Goal: Information Seeking & Learning: Learn about a topic

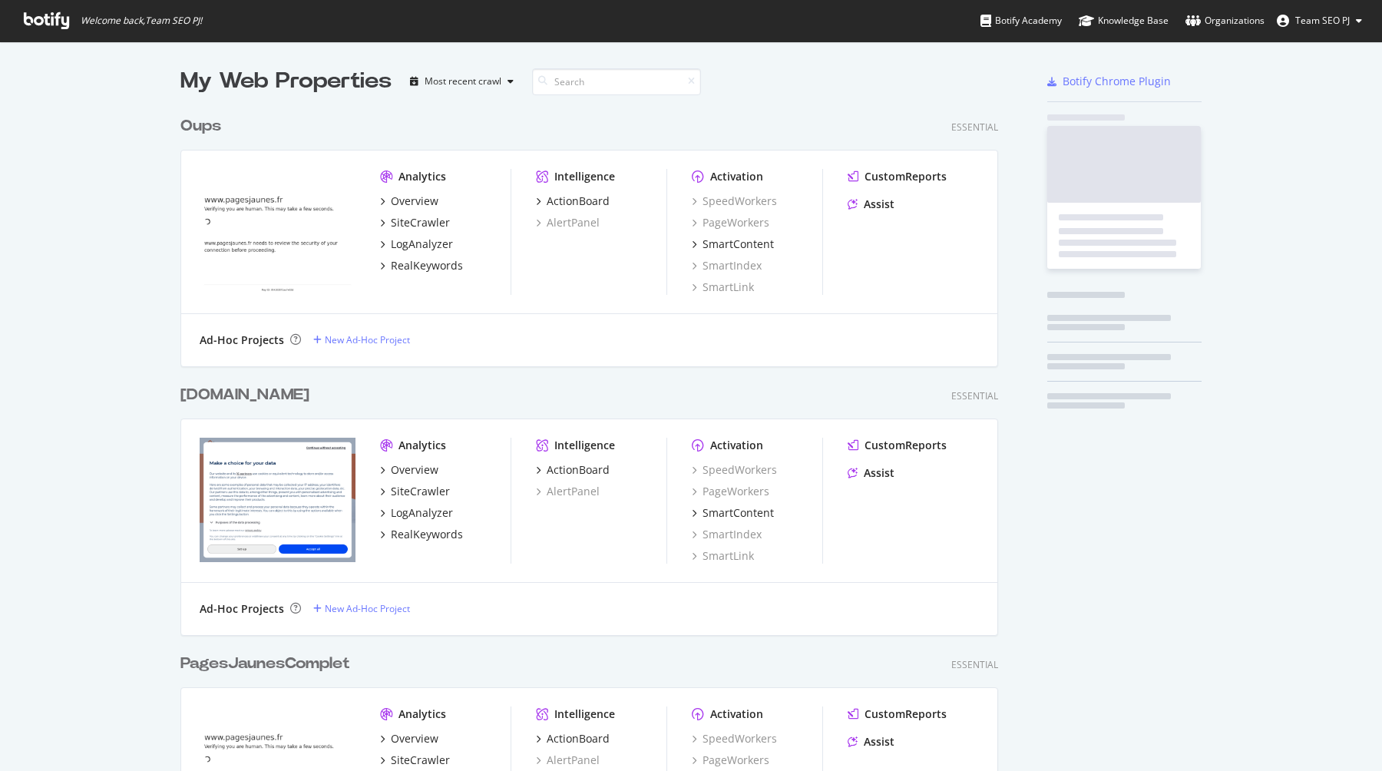
scroll to position [771, 1382]
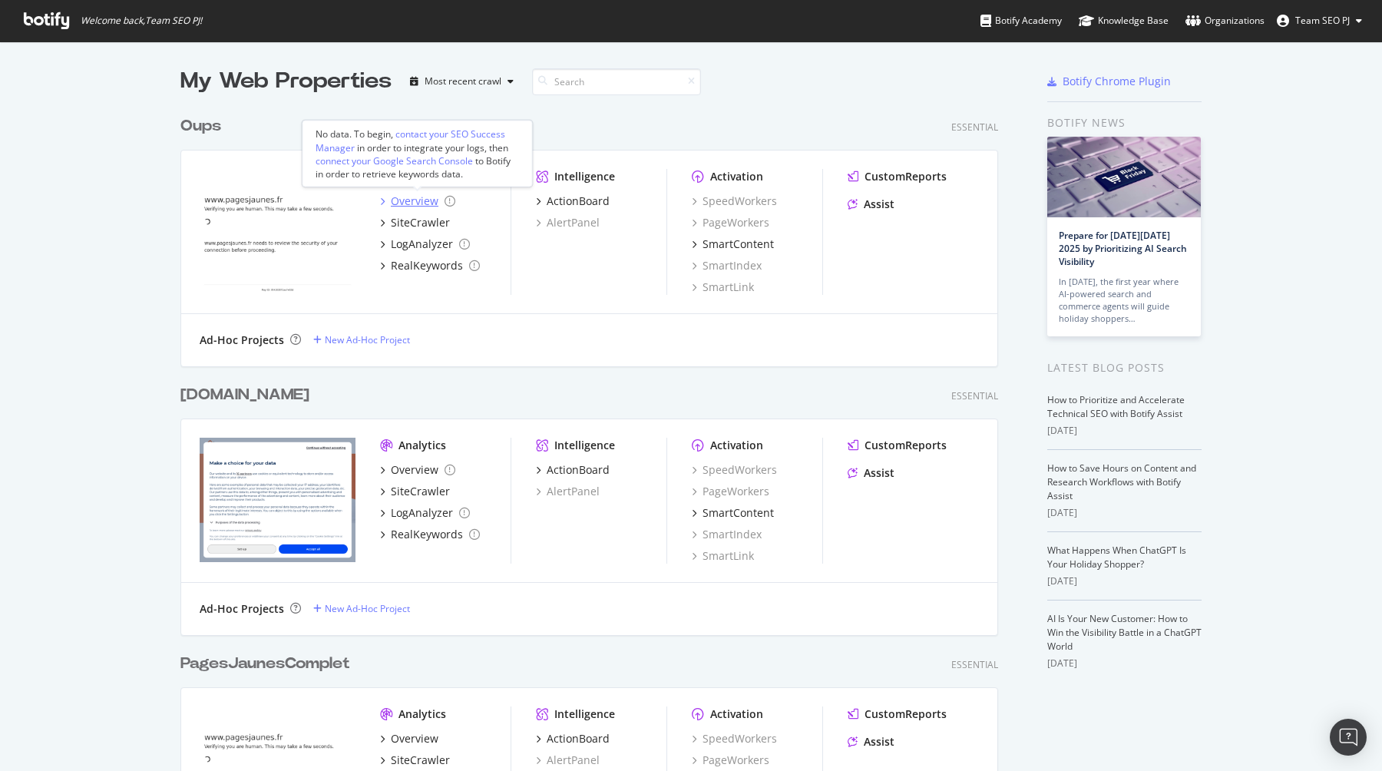
click at [421, 202] on div "Overview" at bounding box center [415, 200] width 48 height 15
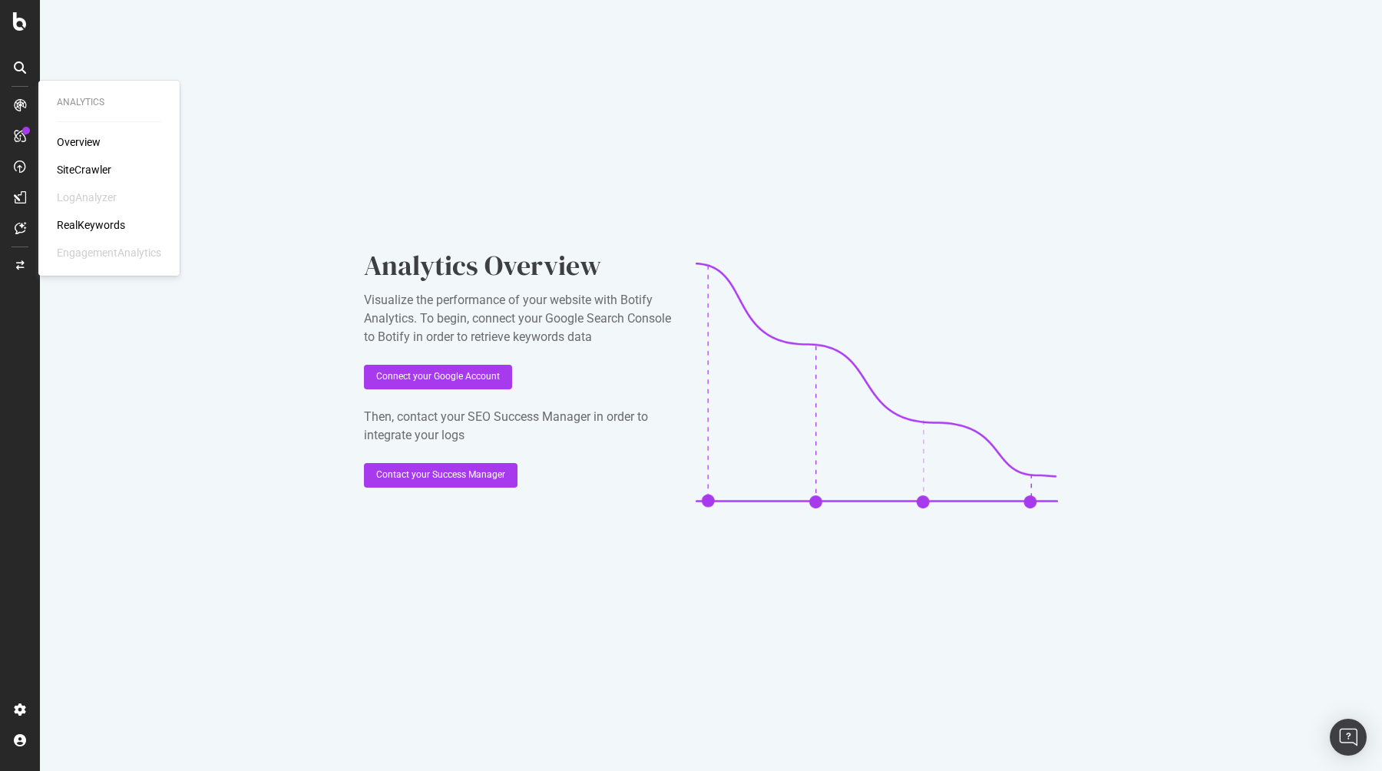
click at [77, 172] on div "SiteCrawler" at bounding box center [84, 169] width 54 height 15
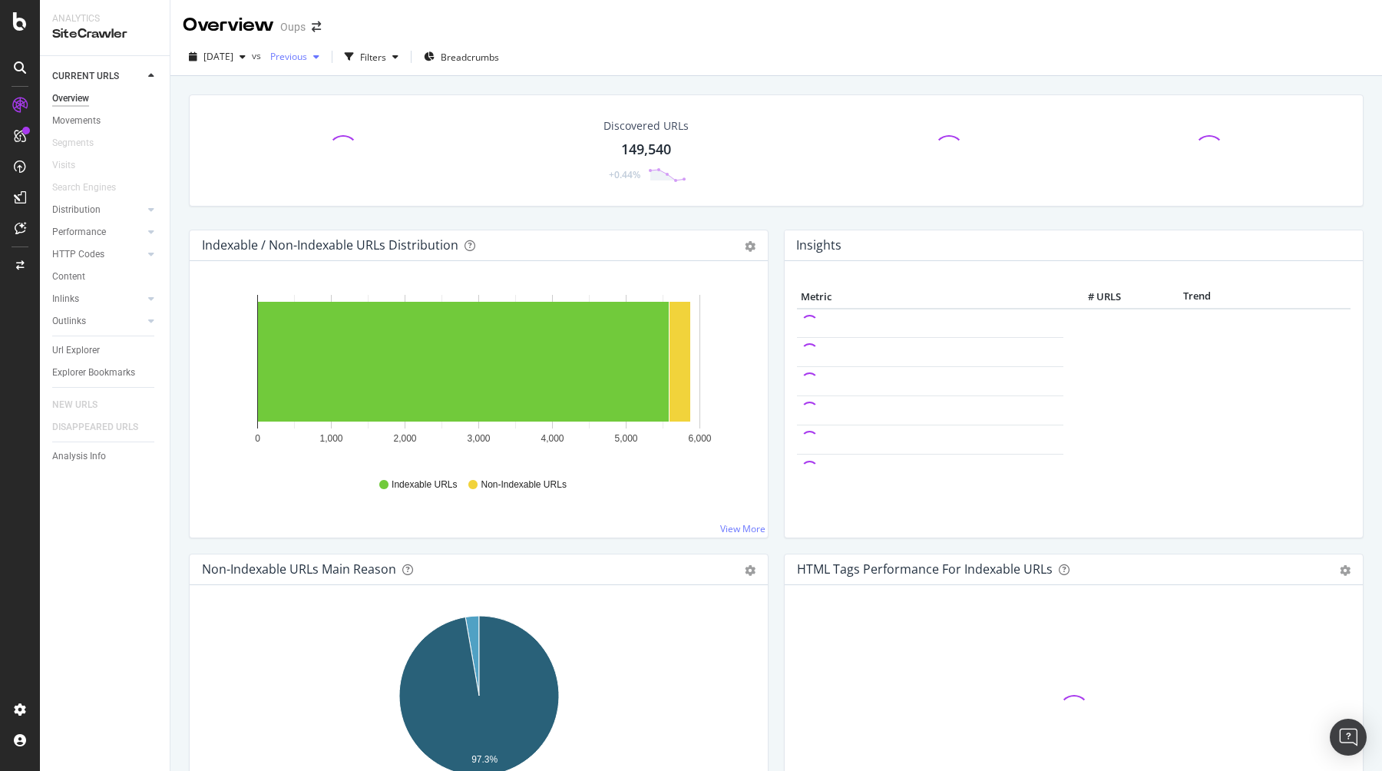
click at [325, 62] on div "Previous" at bounding box center [294, 56] width 61 height 23
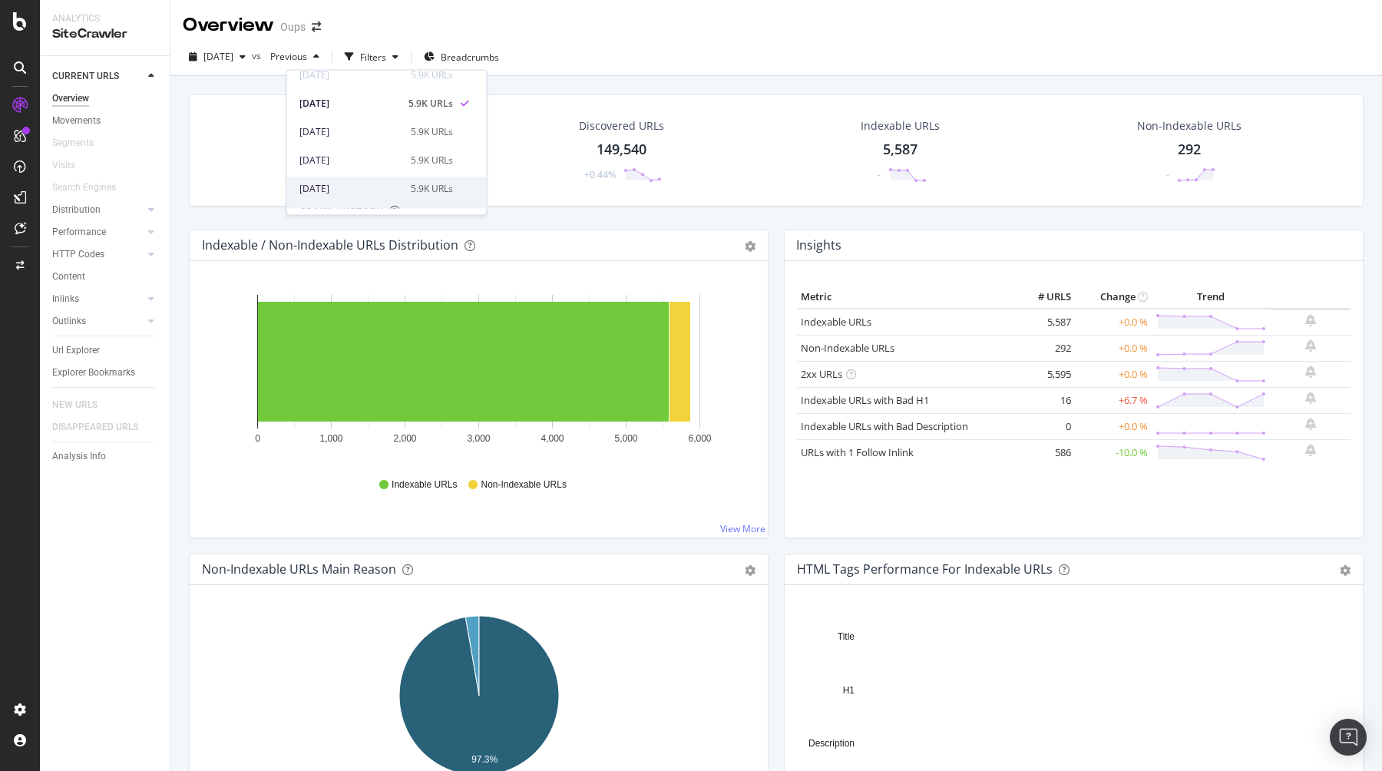
scroll to position [35, 0]
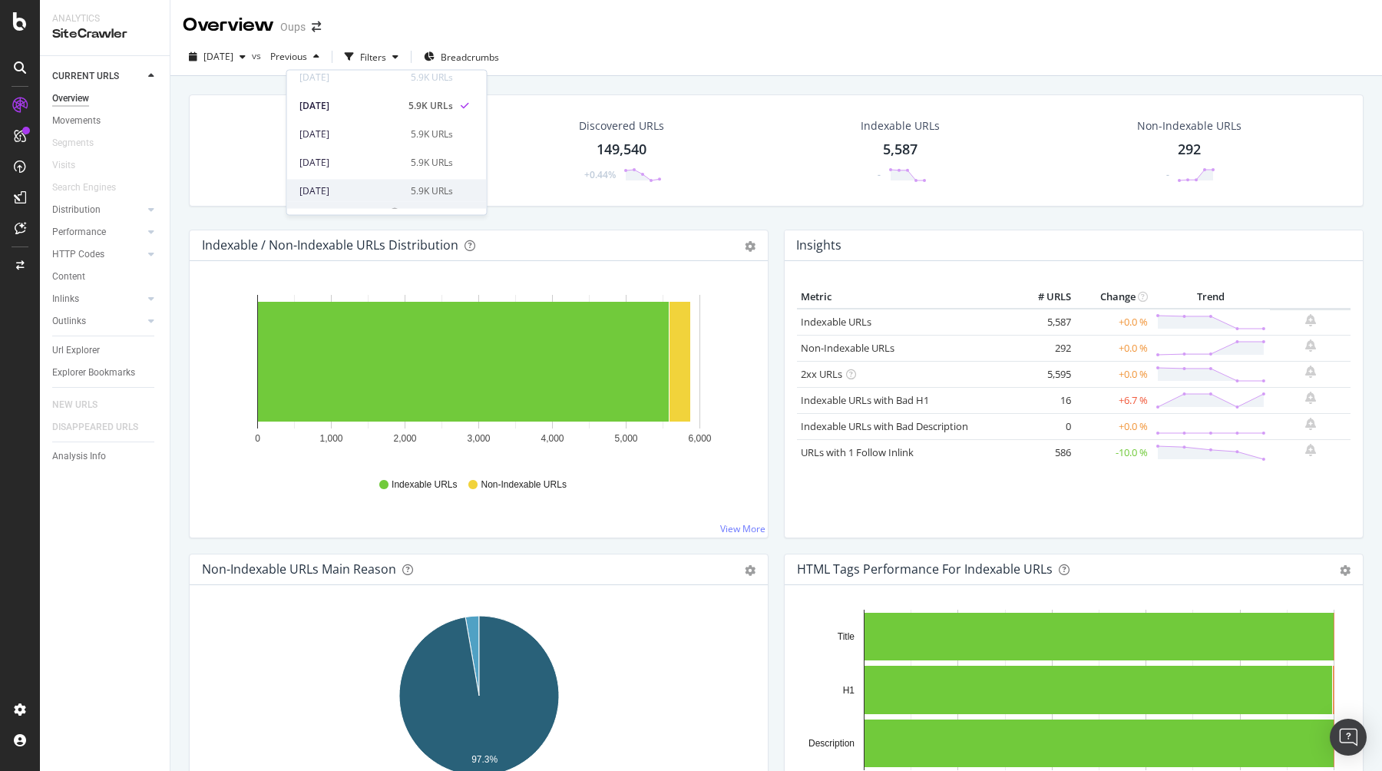
click at [379, 184] on div "2025 Jul. 26th 5.9K URLs" at bounding box center [376, 190] width 154 height 14
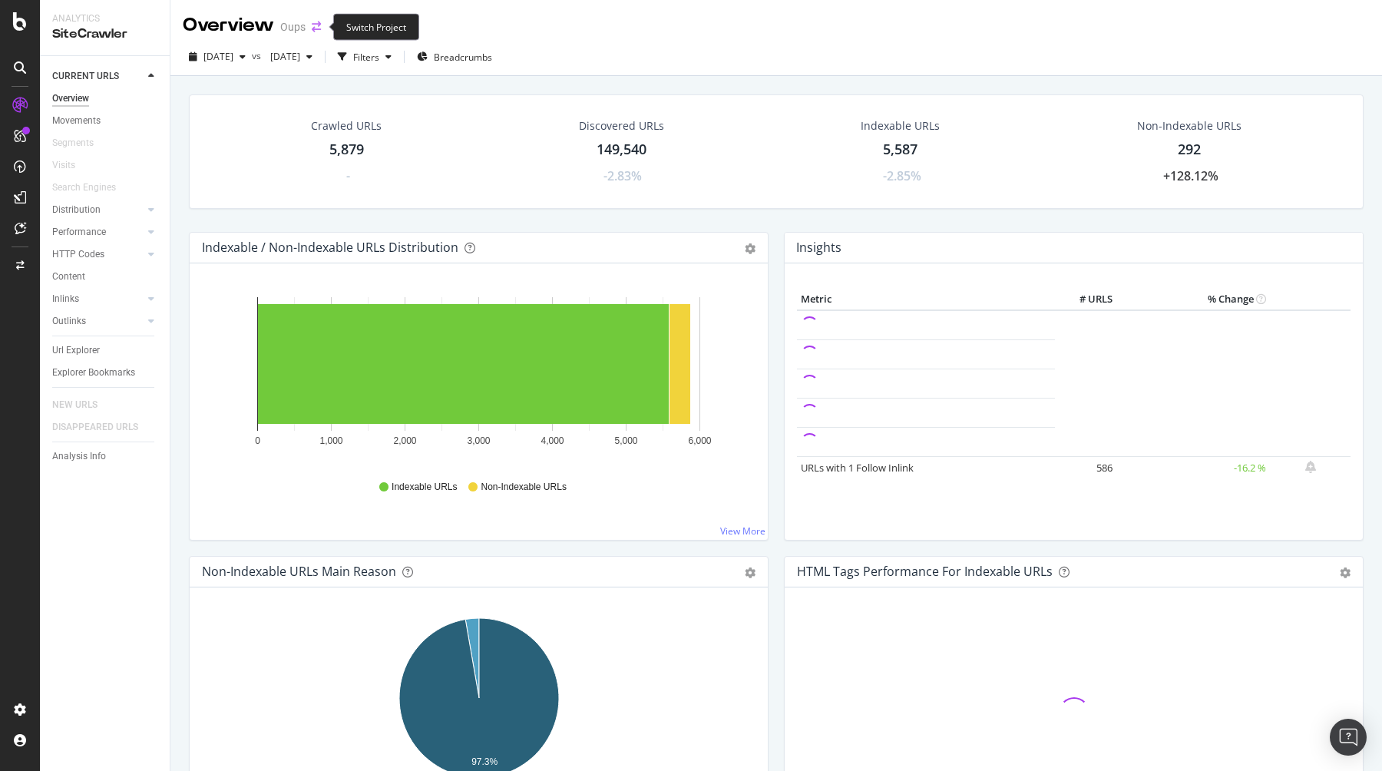
click at [319, 25] on icon "arrow-right-arrow-left" at bounding box center [316, 26] width 9 height 11
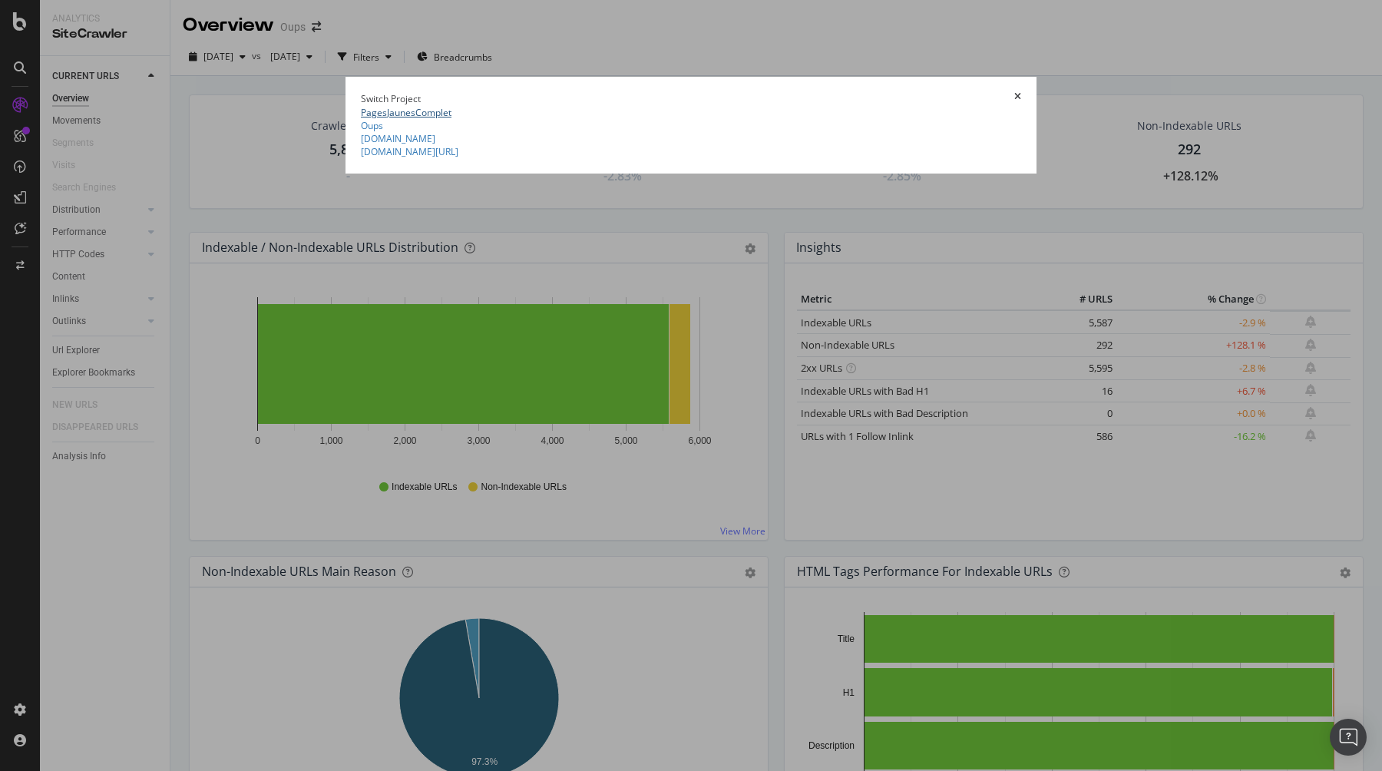
click at [361, 106] on link "PagesJaunesComplet" at bounding box center [406, 112] width 91 height 13
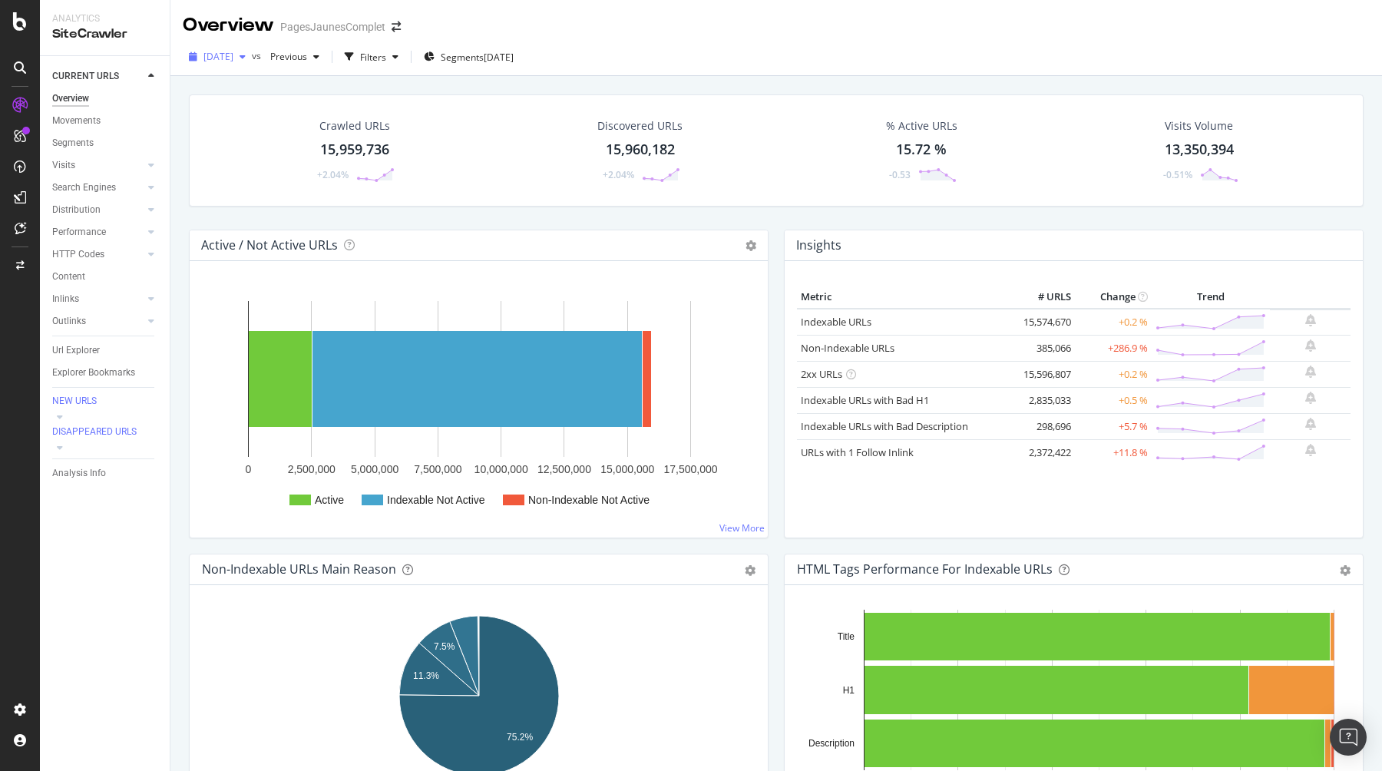
click at [246, 56] on icon "button" at bounding box center [242, 56] width 6 height 9
click at [319, 52] on icon "button" at bounding box center [316, 56] width 6 height 9
click at [375, 172] on div "2025 Jun. 27th 15.3M URLs" at bounding box center [383, 169] width 162 height 14
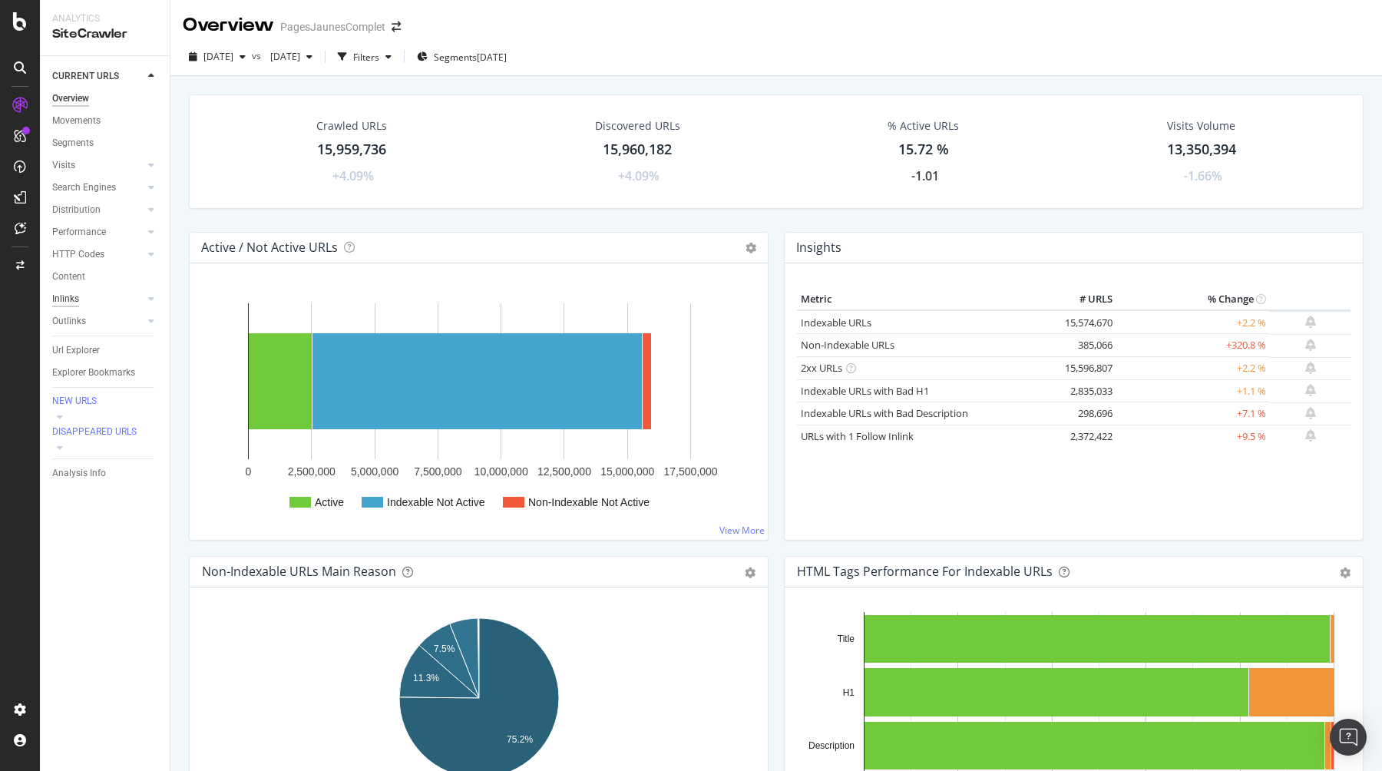
click at [74, 300] on div "Inlinks" at bounding box center [65, 299] width 27 height 16
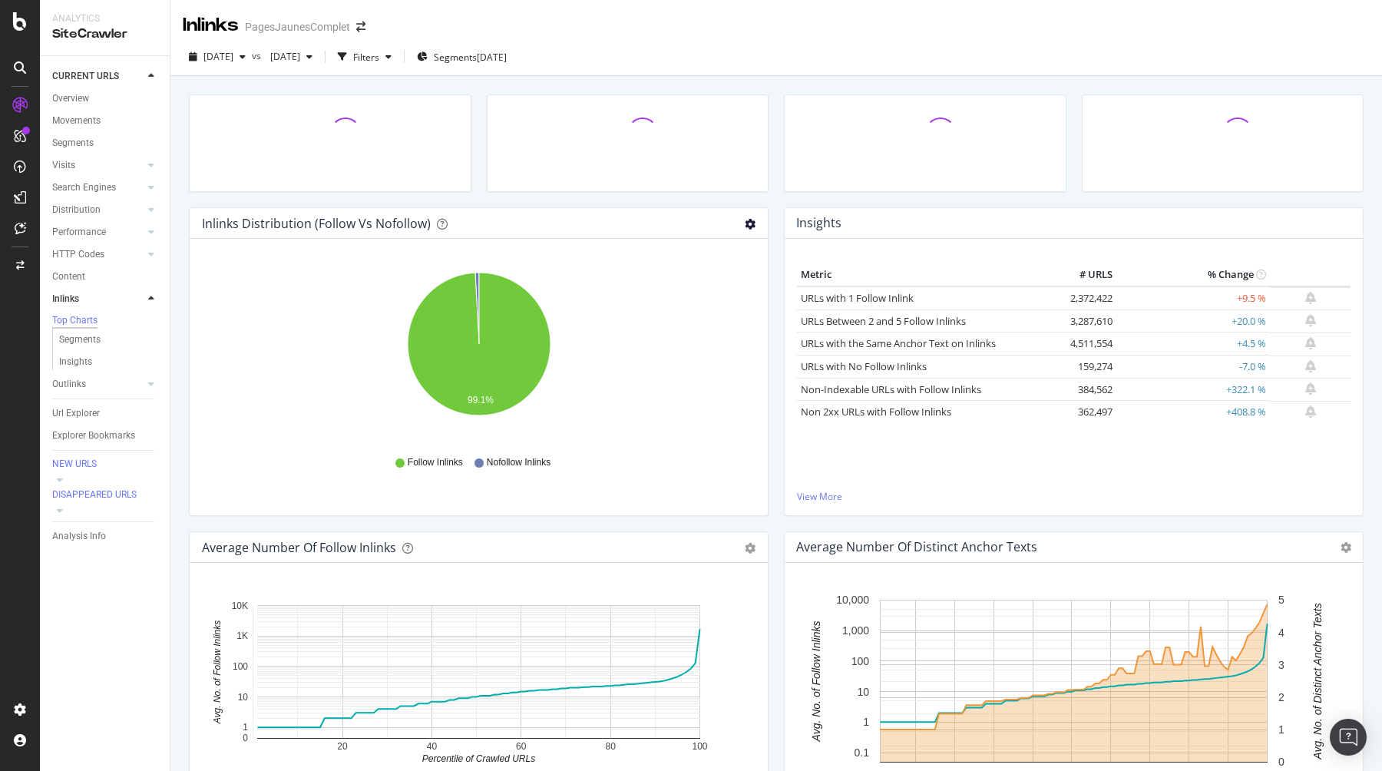
click at [748, 221] on icon "gear" at bounding box center [750, 224] width 11 height 11
click at [670, 289] on span "Table" at bounding box center [697, 282] width 140 height 21
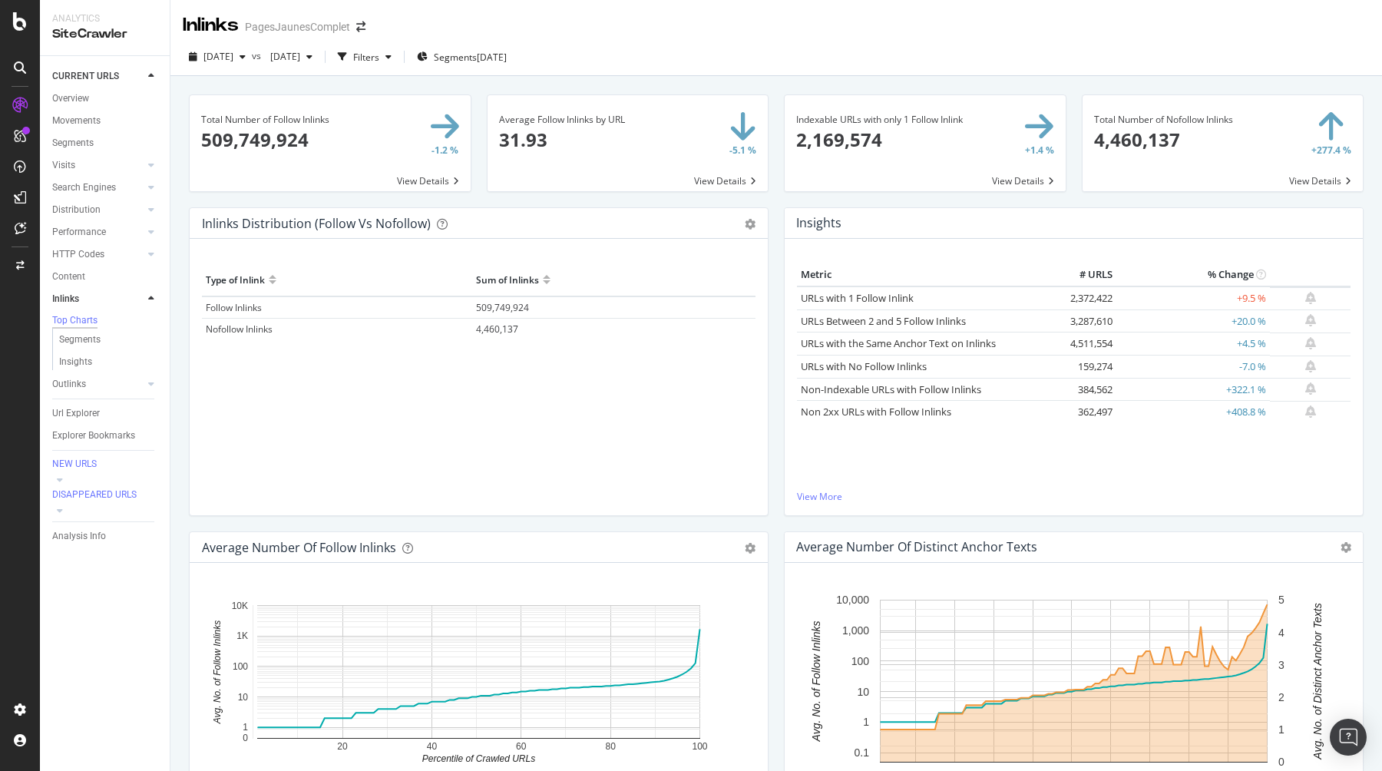
click at [1319, 177] on span at bounding box center [1222, 143] width 281 height 96
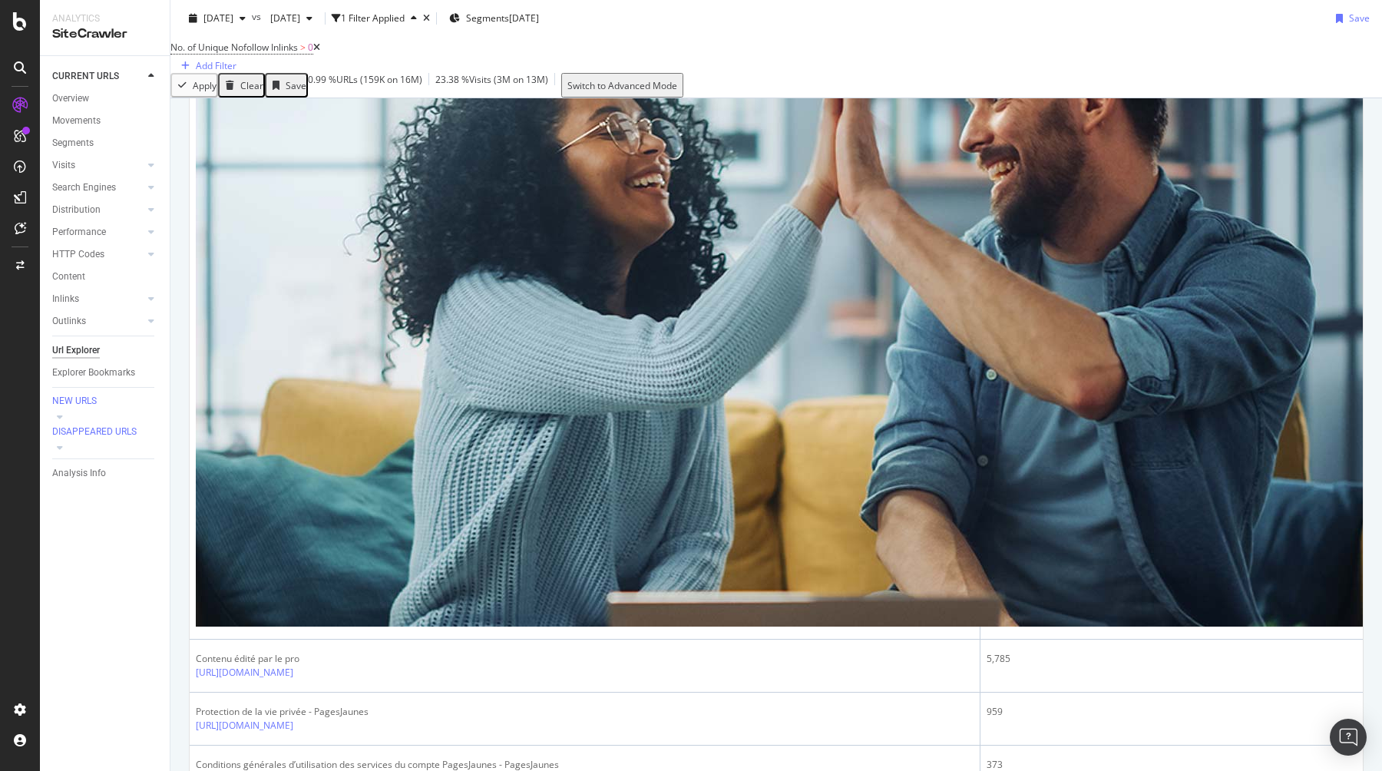
scroll to position [1366, 0]
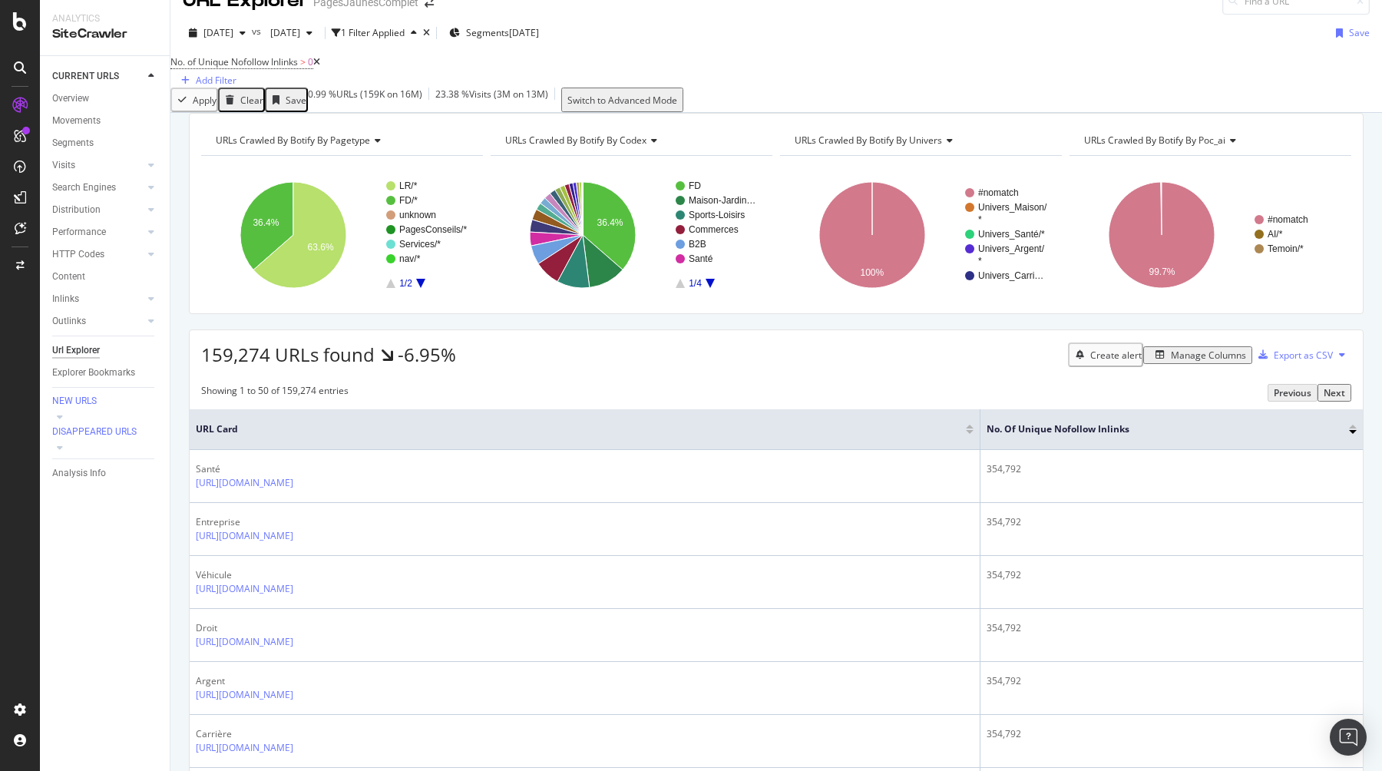
scroll to position [33, 0]
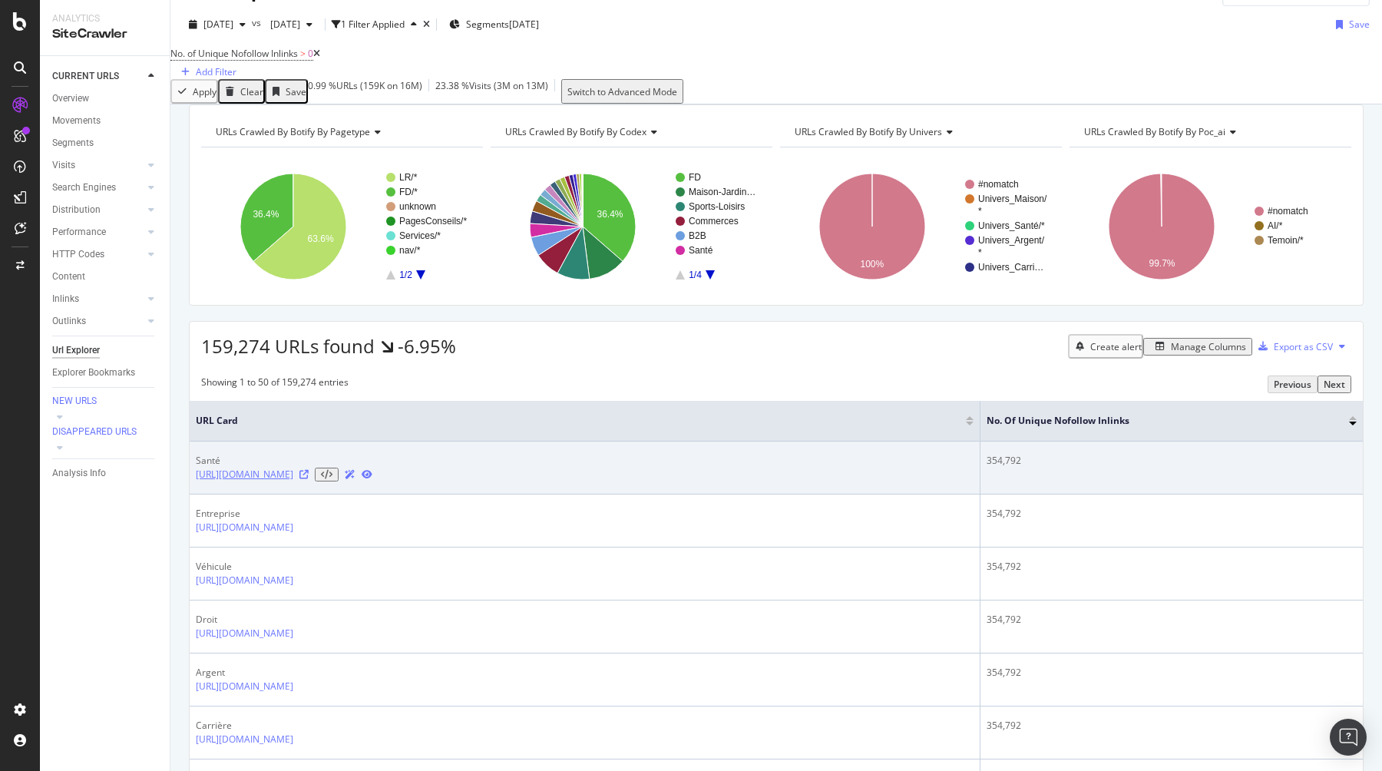
click at [293, 481] on link "[URL][DOMAIN_NAME]" at bounding box center [244, 474] width 97 height 14
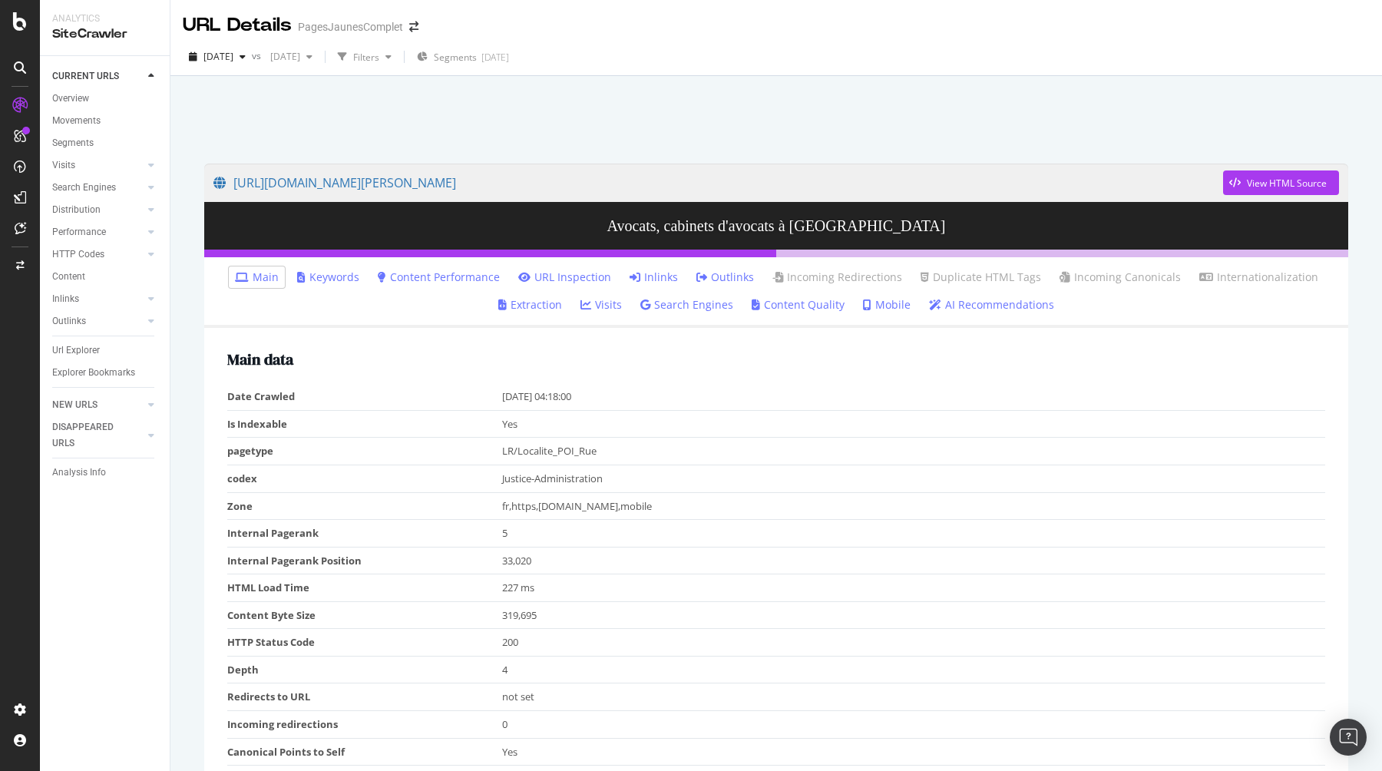
click at [656, 273] on link "Inlinks" at bounding box center [653, 276] width 48 height 15
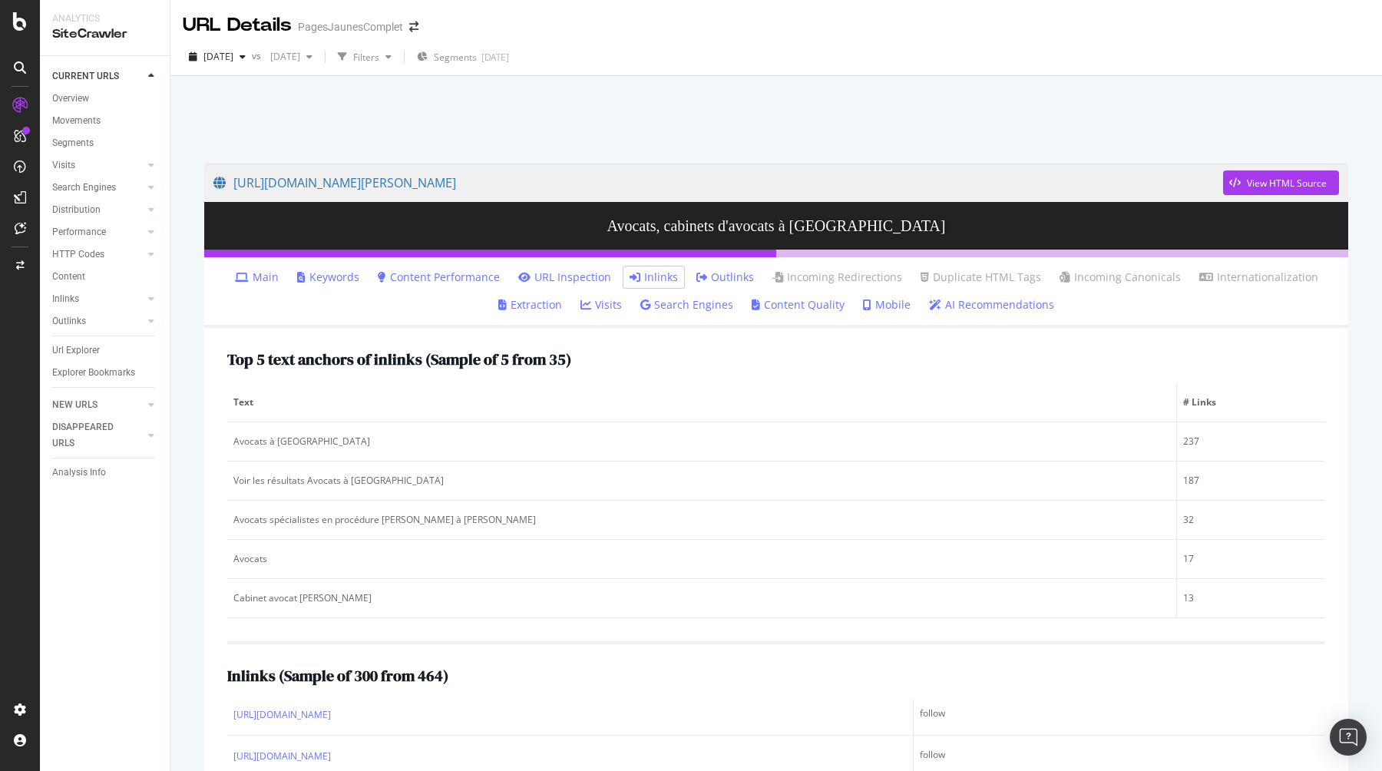
click at [722, 280] on link "Outlinks" at bounding box center [725, 276] width 58 height 15
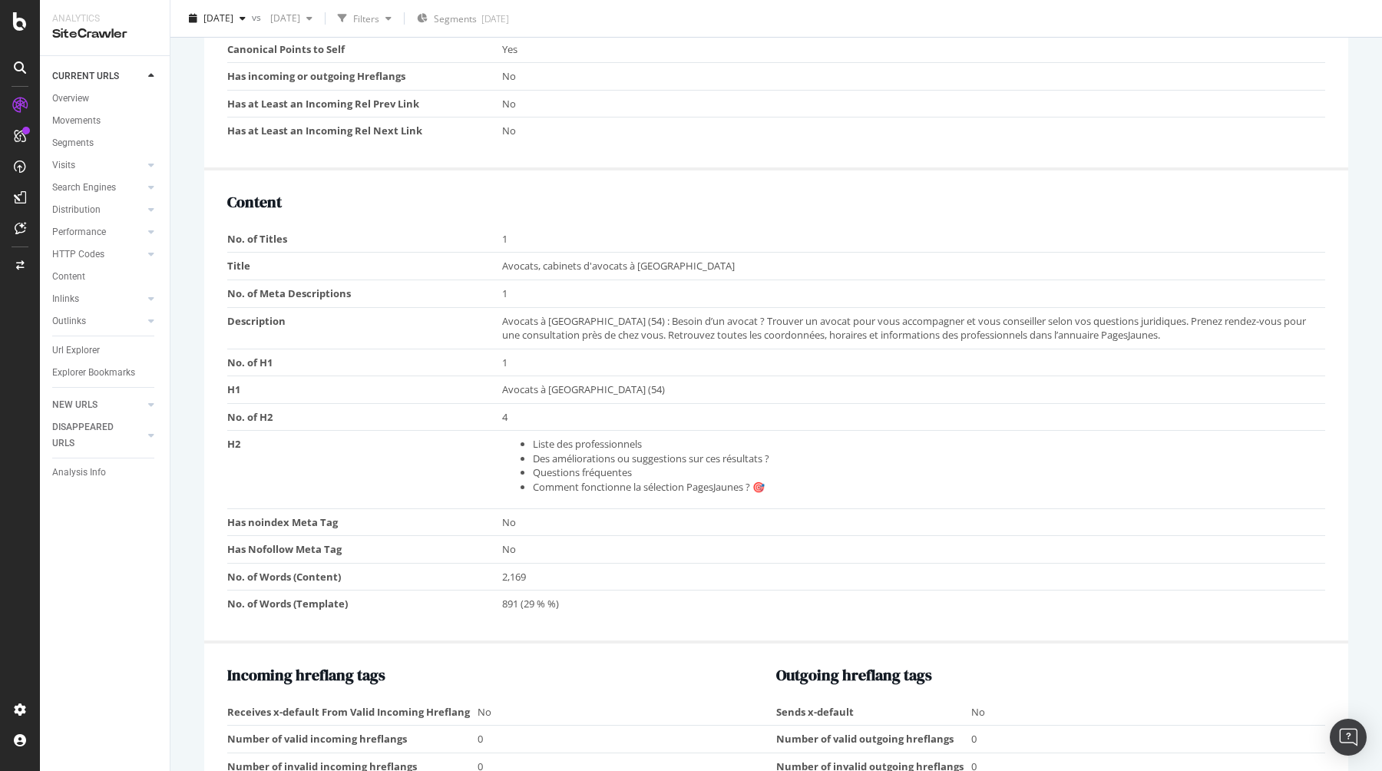
scroll to position [683, 0]
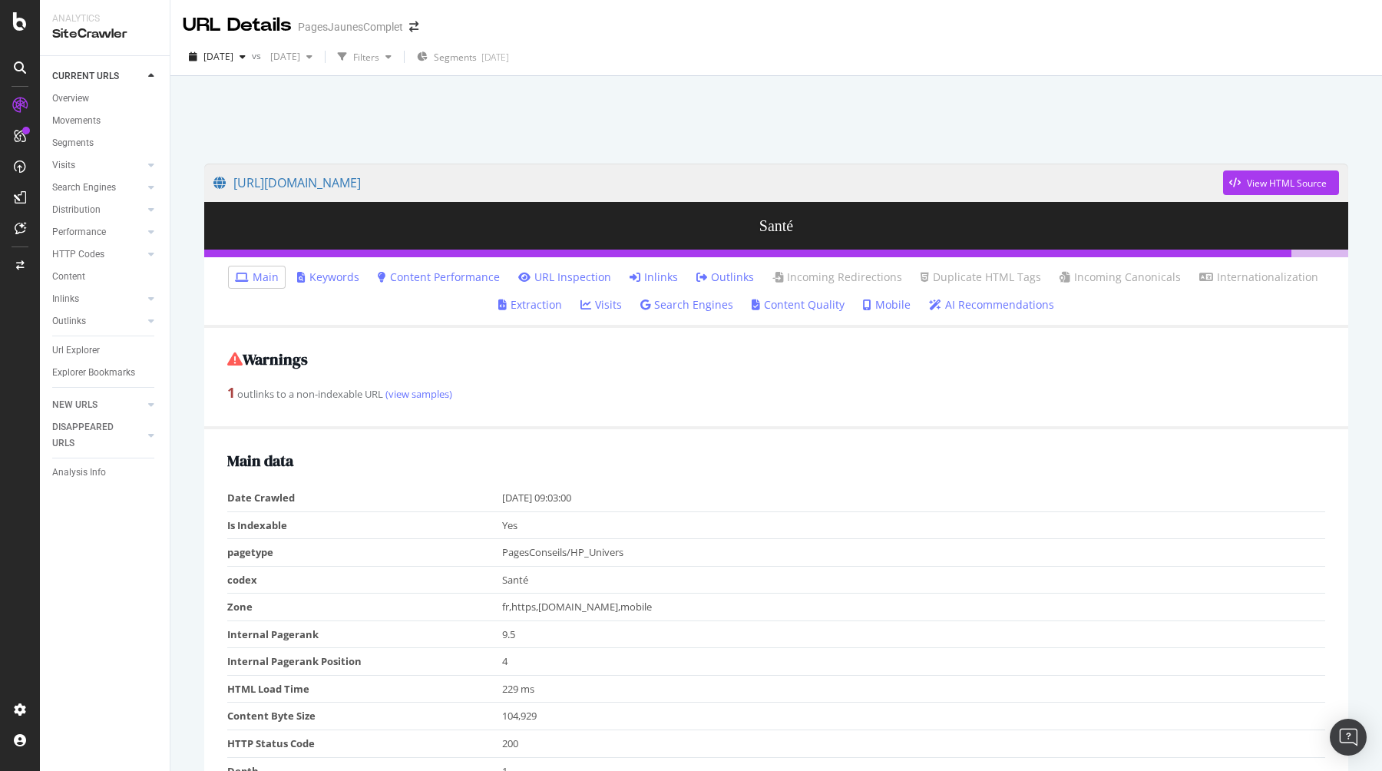
click at [649, 279] on link "Inlinks" at bounding box center [653, 276] width 48 height 15
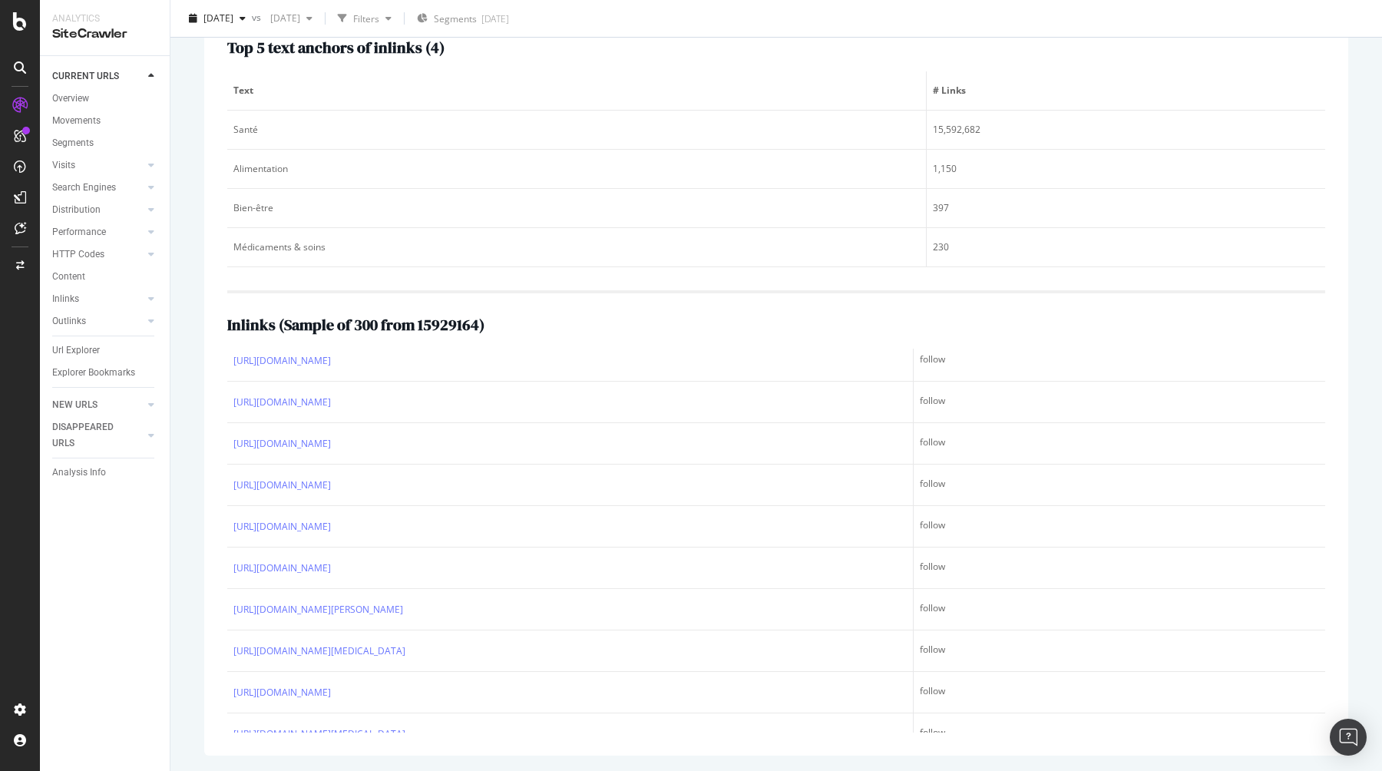
scroll to position [2217, 0]
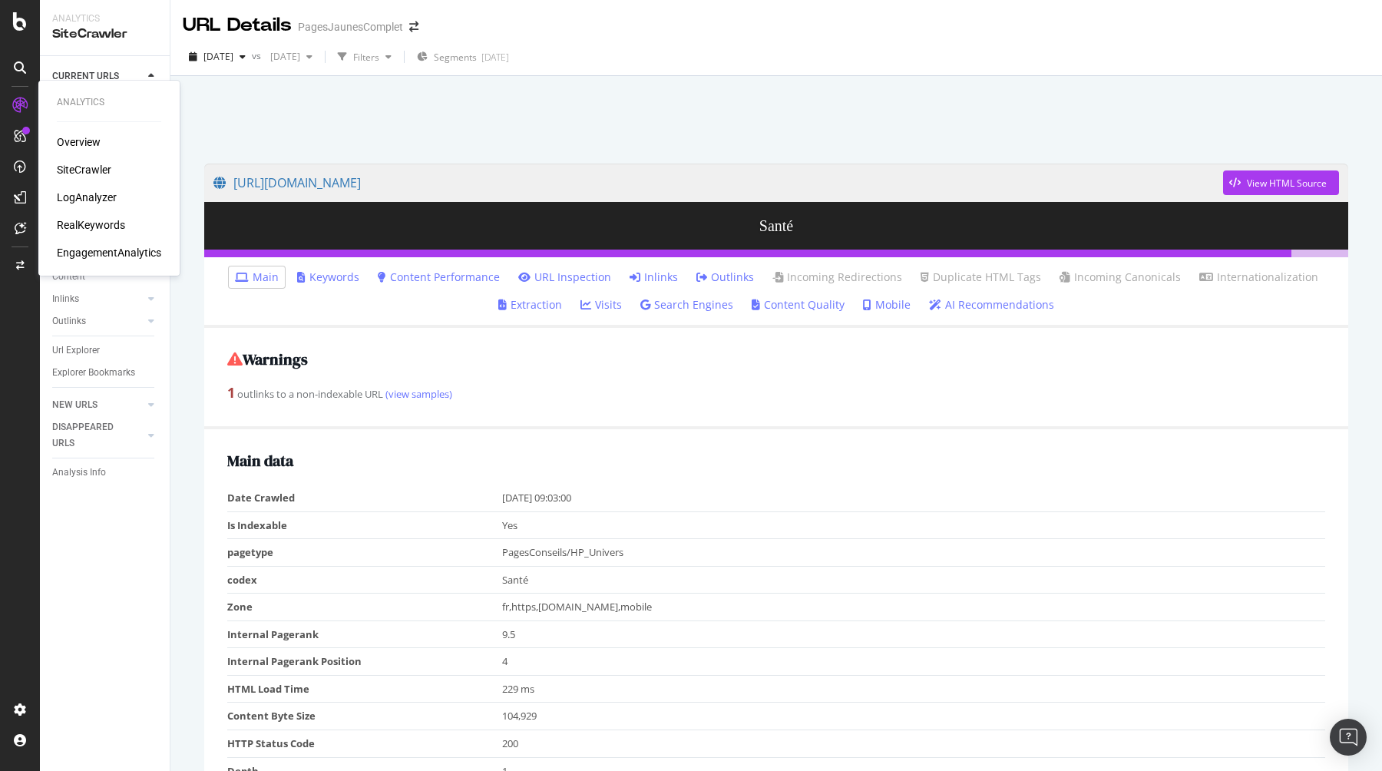
click at [71, 141] on div "Overview" at bounding box center [79, 141] width 44 height 15
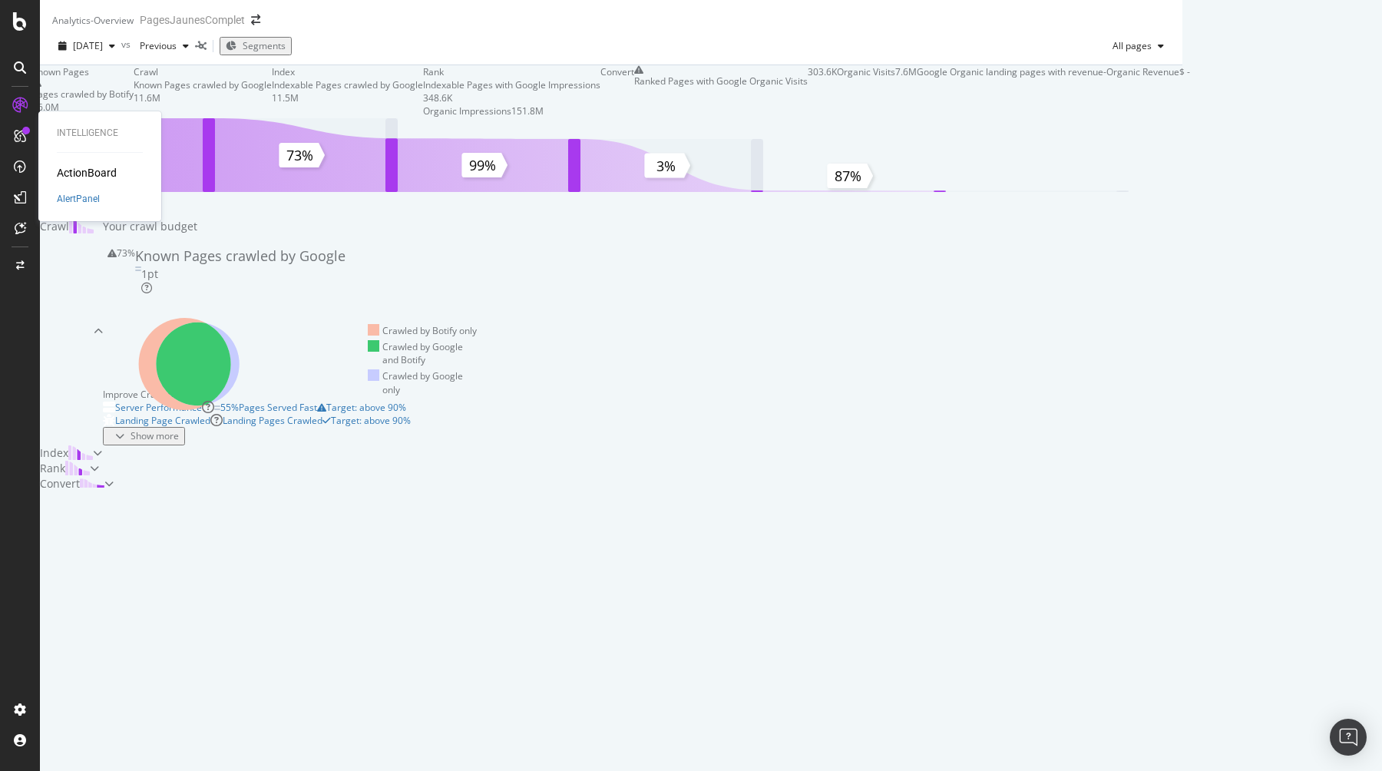
click at [77, 172] on div "ActionBoard" at bounding box center [87, 172] width 60 height 15
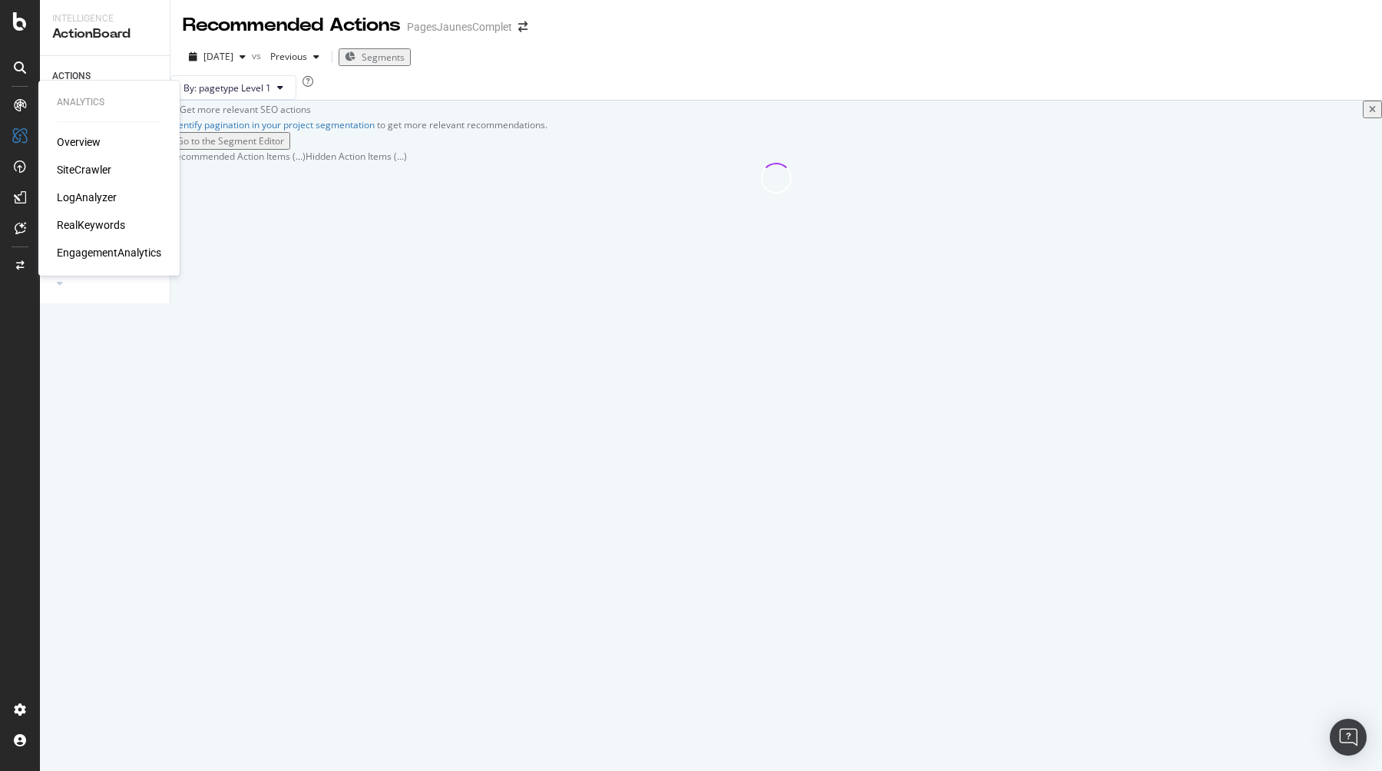
click at [84, 167] on div "SiteCrawler" at bounding box center [84, 169] width 54 height 15
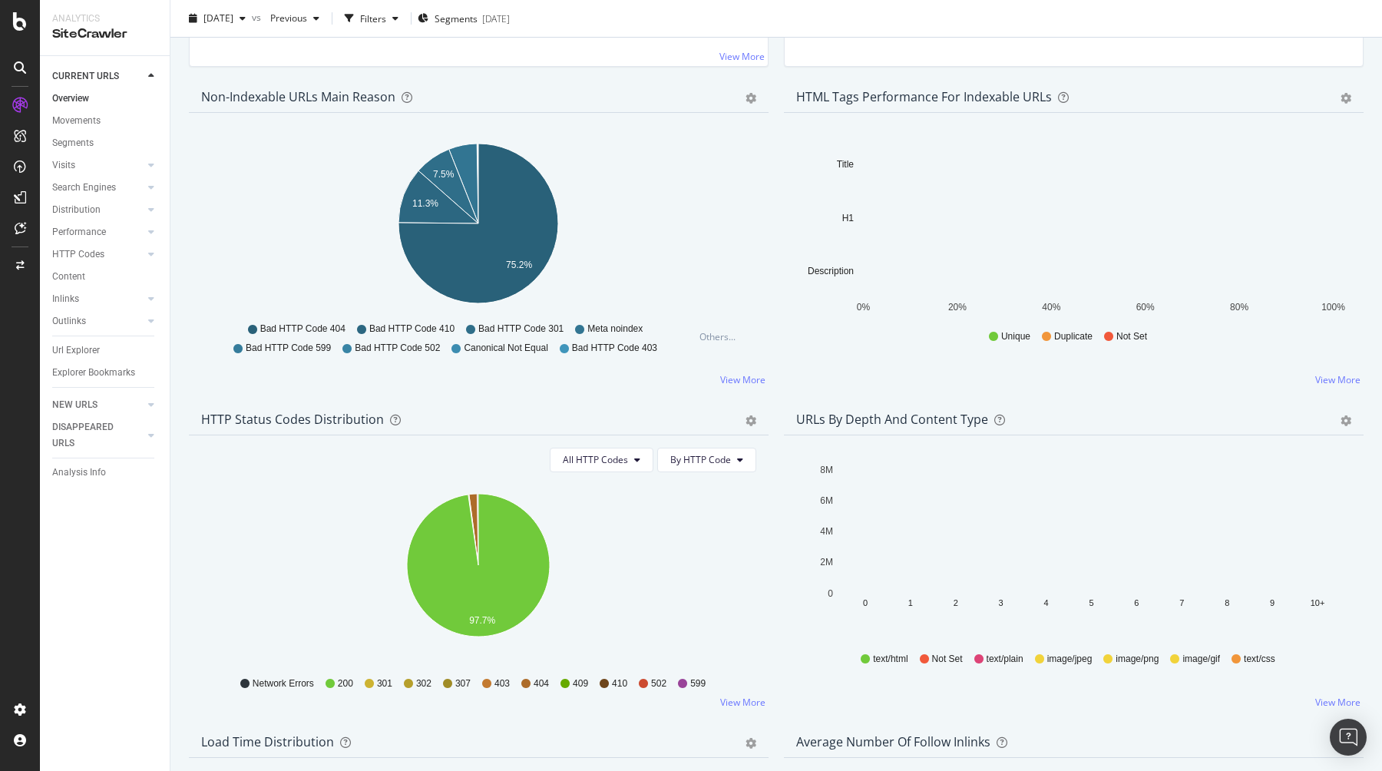
scroll to position [596, 0]
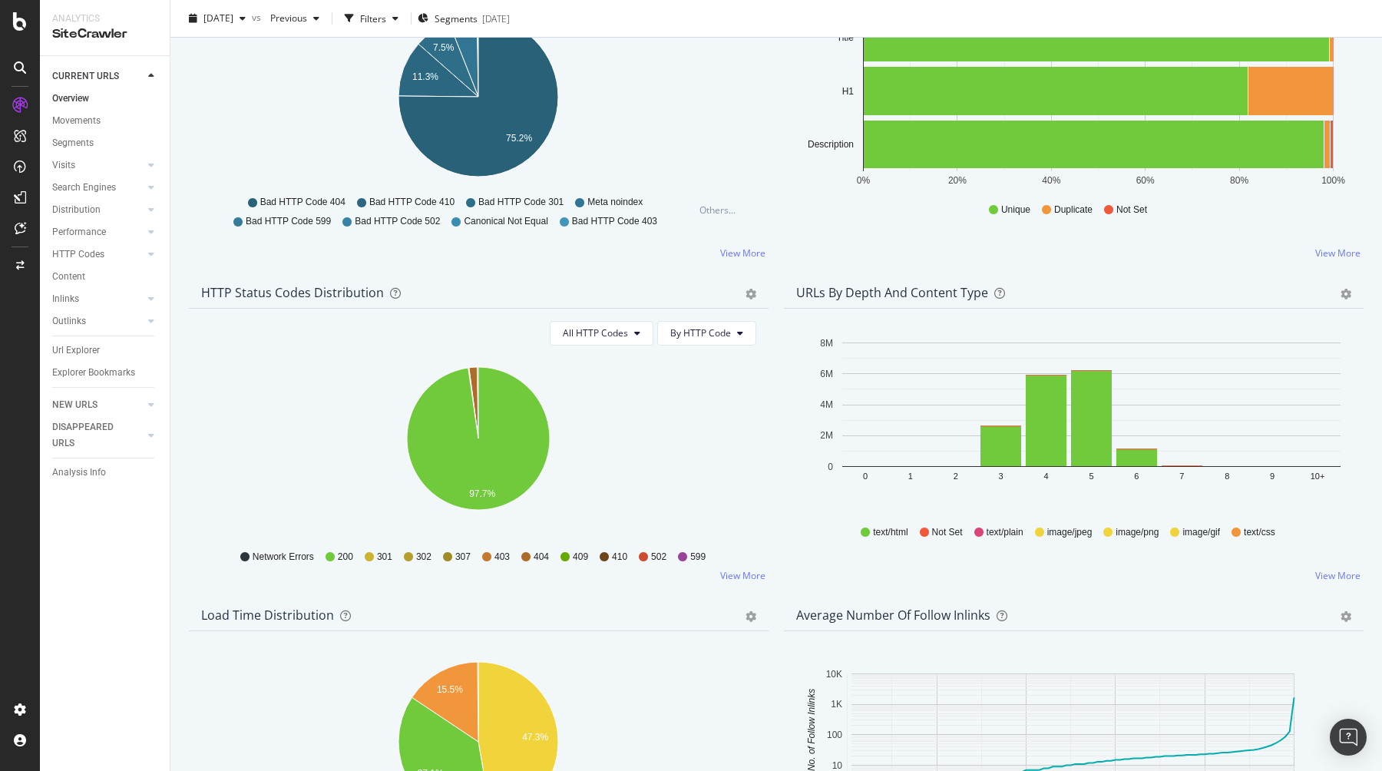
click at [1347, 297] on icon "gear" at bounding box center [1345, 294] width 11 height 11
click at [1277, 388] on span "Table" at bounding box center [1293, 380] width 140 height 21
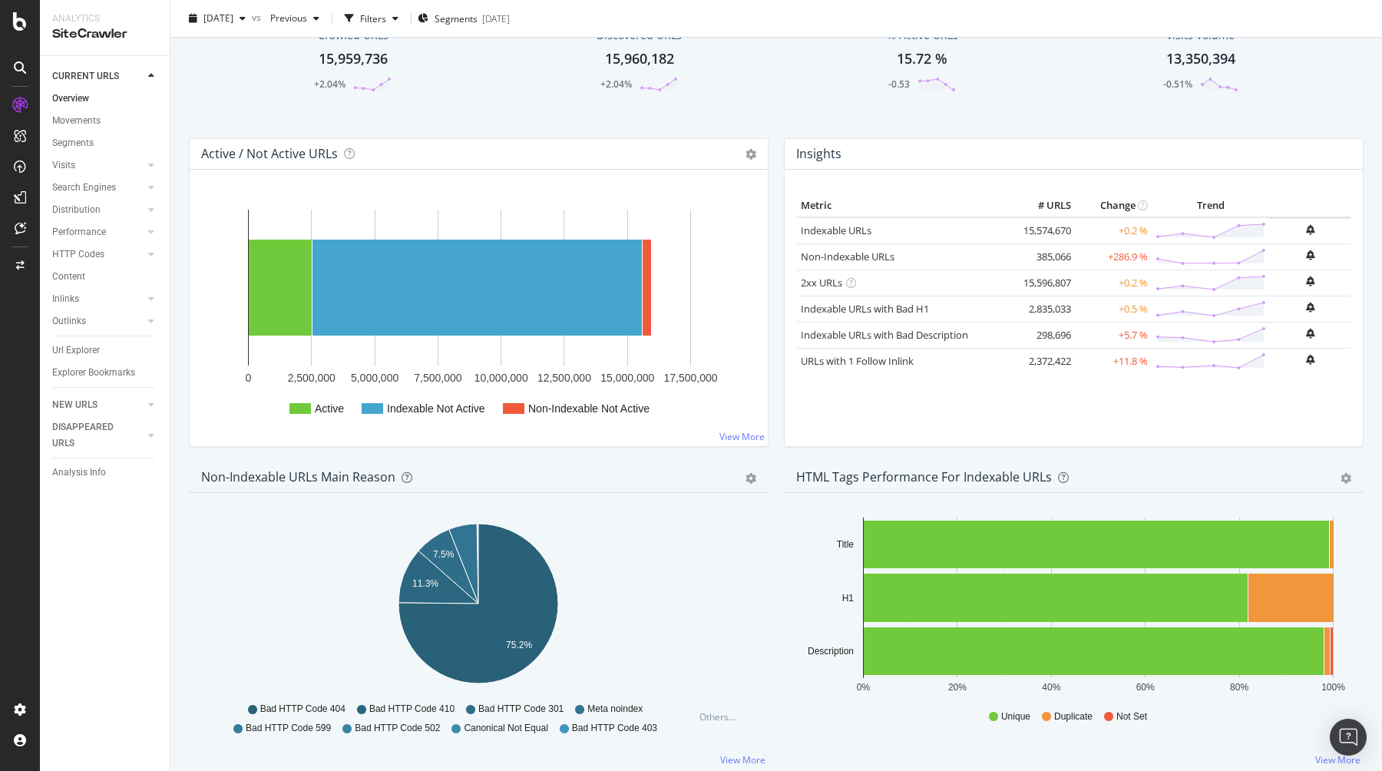
scroll to position [87, 0]
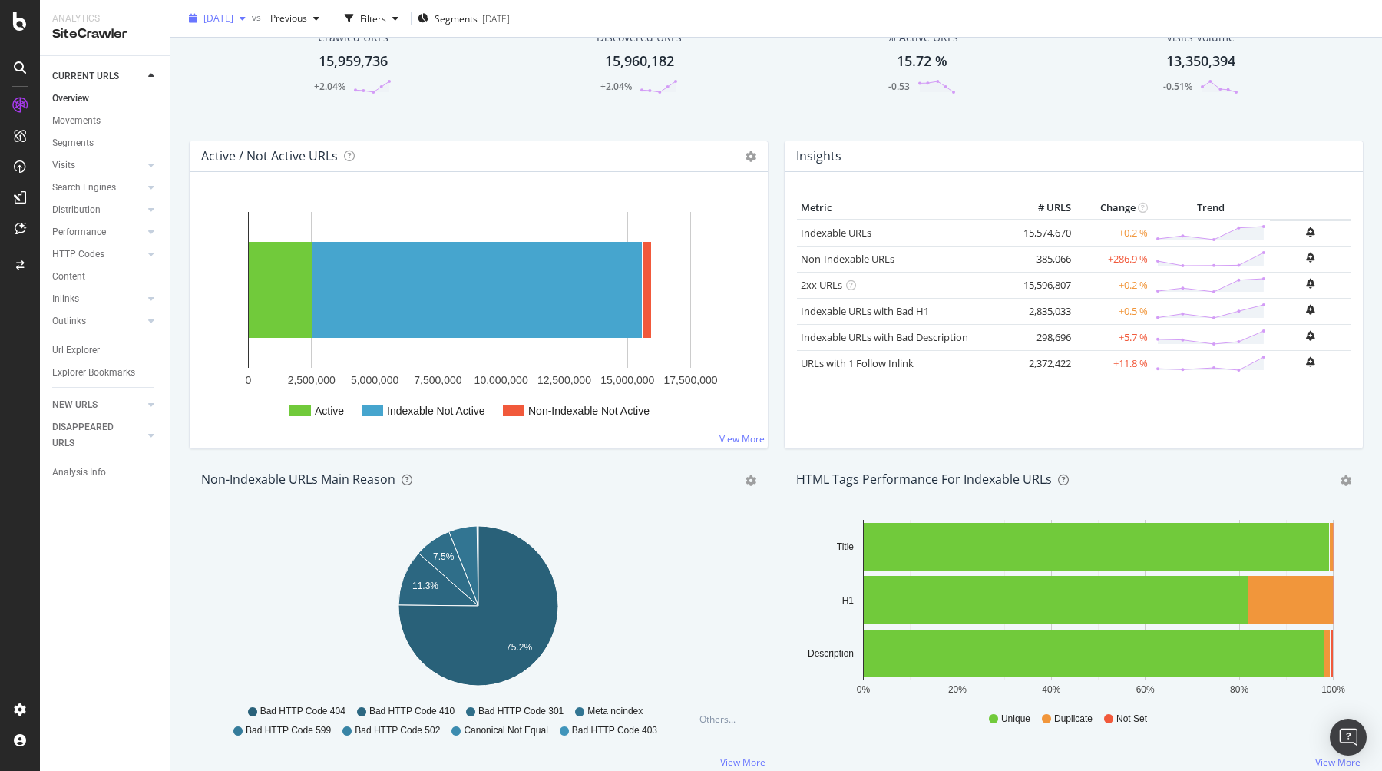
click at [233, 19] on span "[DATE]" at bounding box center [218, 18] width 30 height 13
click at [264, 124] on div "[DATE]" at bounding box center [243, 131] width 77 height 14
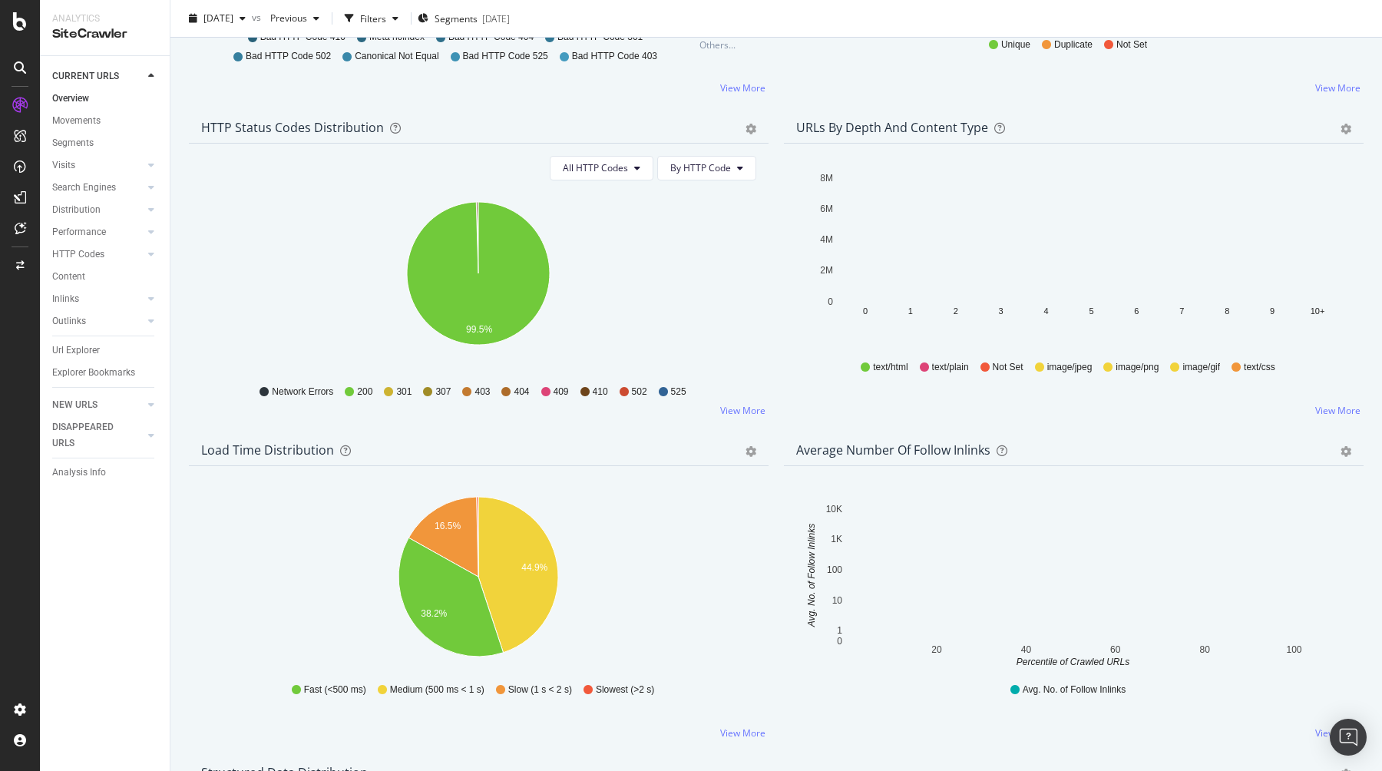
scroll to position [784, 0]
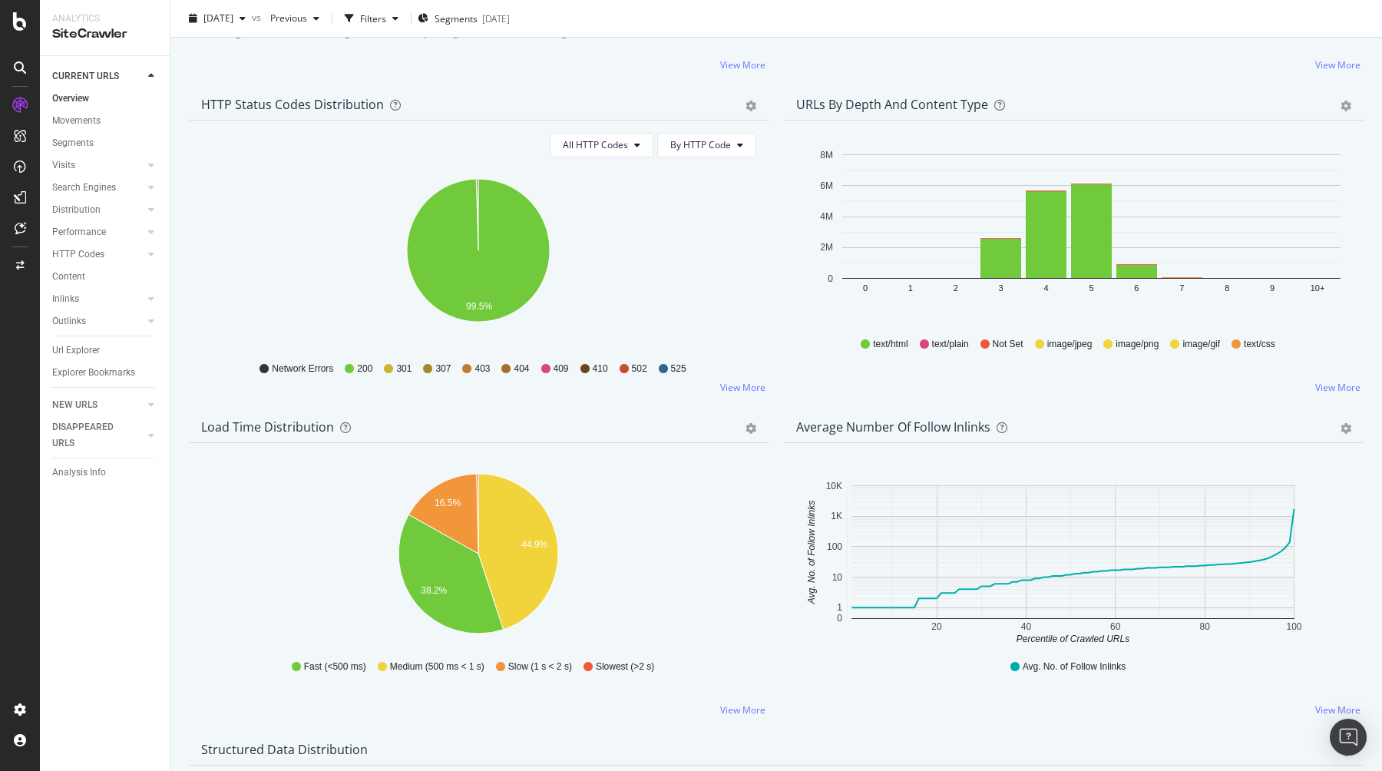
click at [1348, 111] on icon "gear" at bounding box center [1345, 106] width 11 height 11
click at [1273, 194] on span "Table" at bounding box center [1293, 192] width 140 height 21
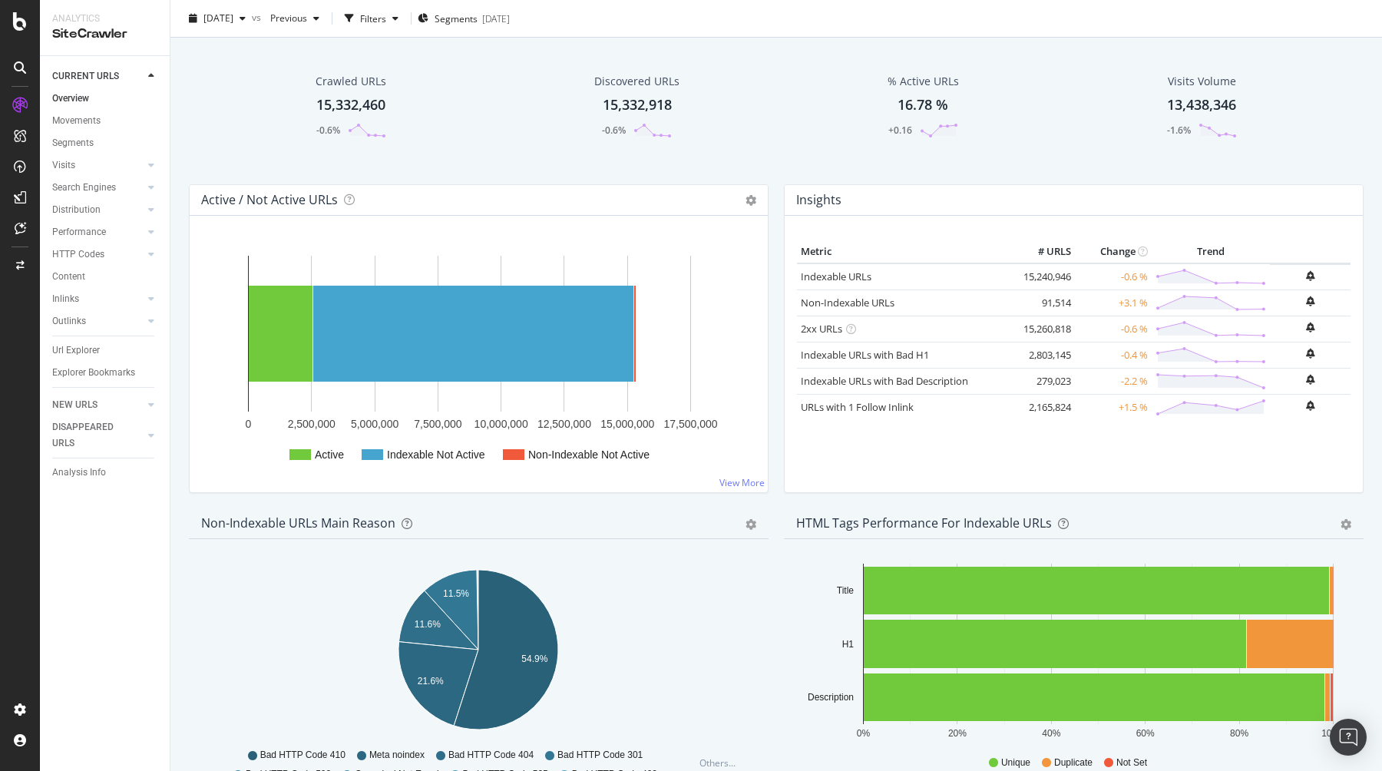
scroll to position [0, 0]
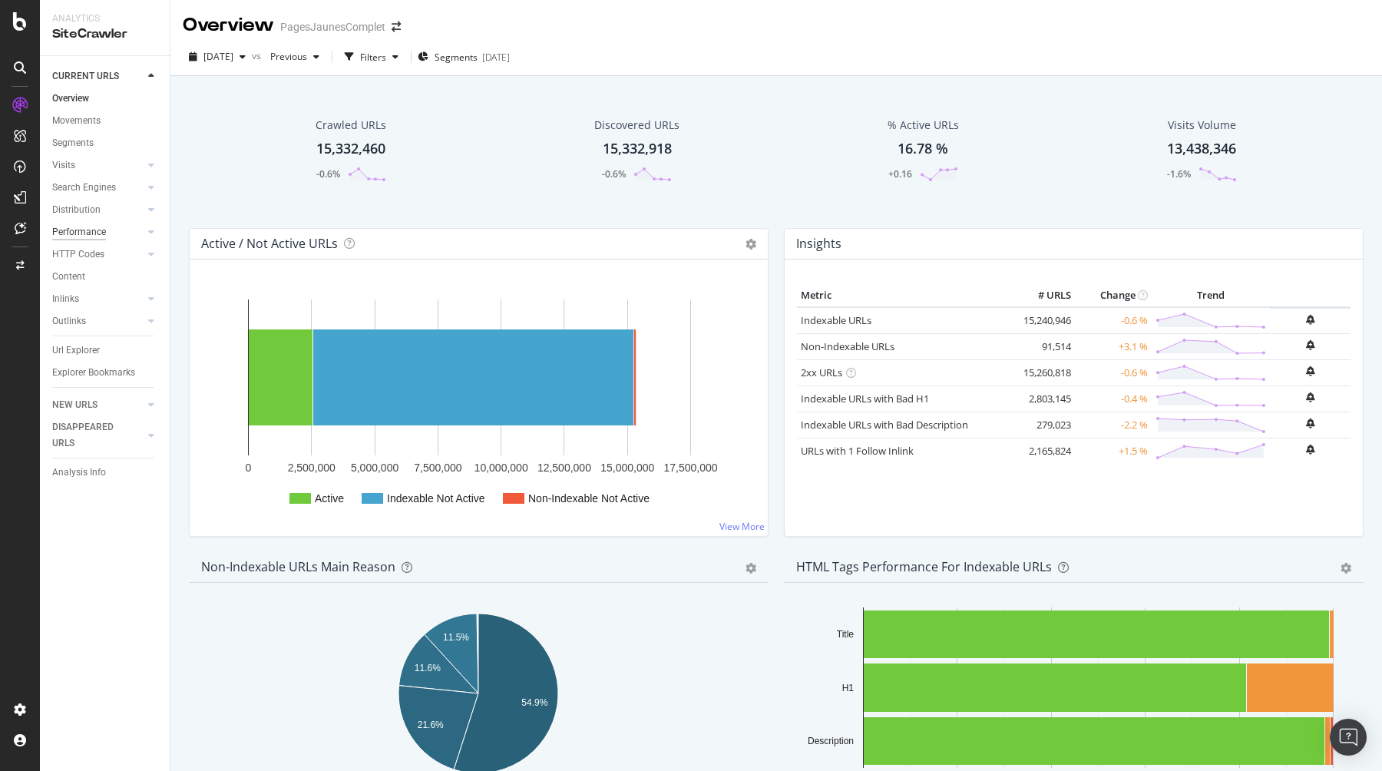
click at [91, 233] on div "Performance" at bounding box center [79, 232] width 54 height 16
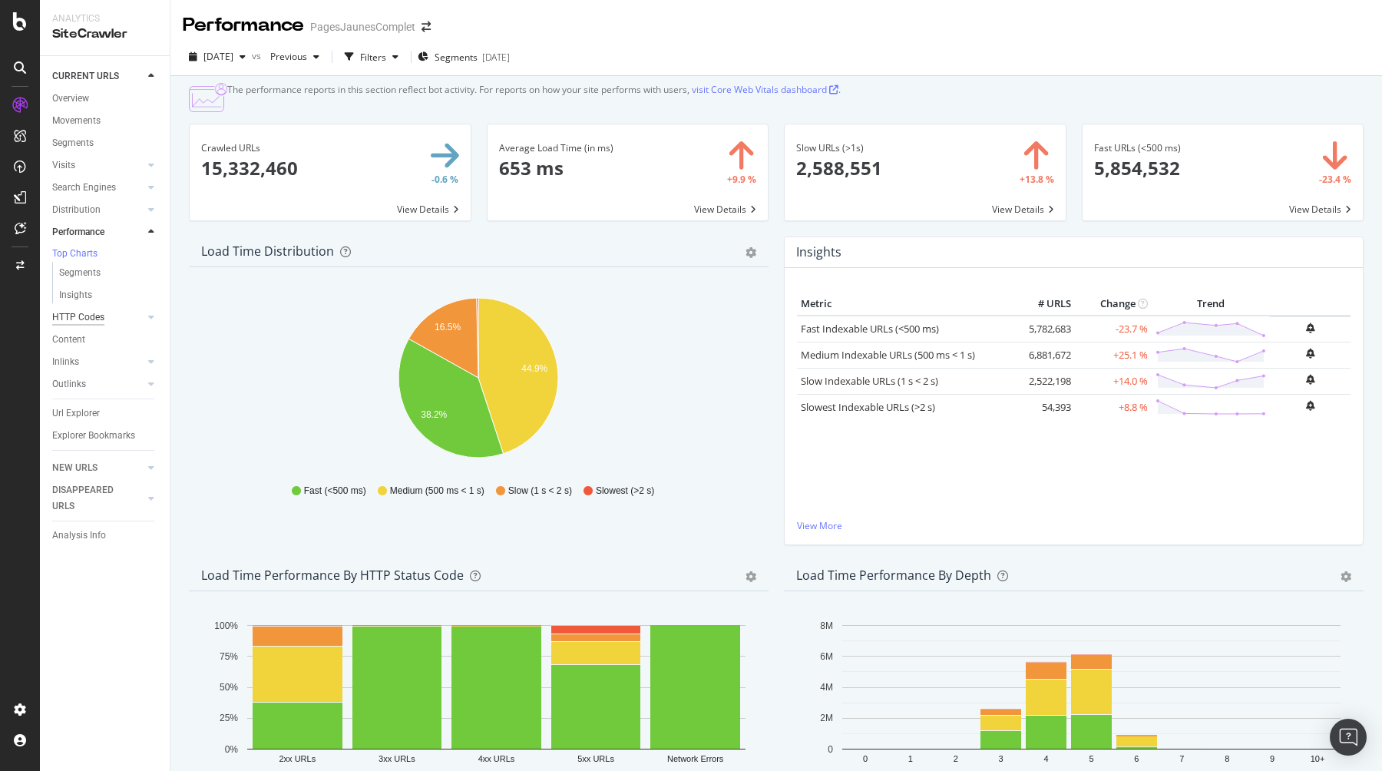
click at [94, 323] on div "HTTP Codes" at bounding box center [78, 317] width 52 height 16
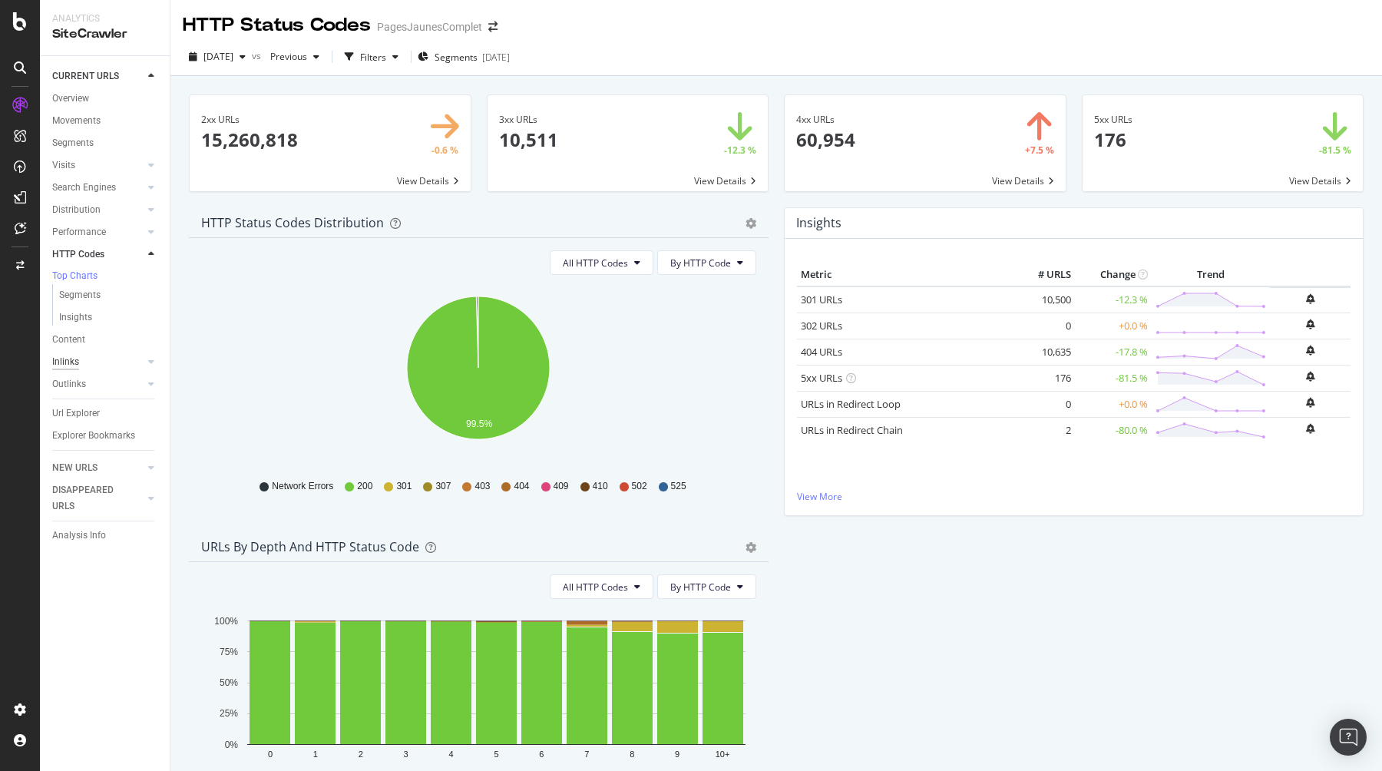
click at [72, 360] on div "Inlinks" at bounding box center [65, 362] width 27 height 16
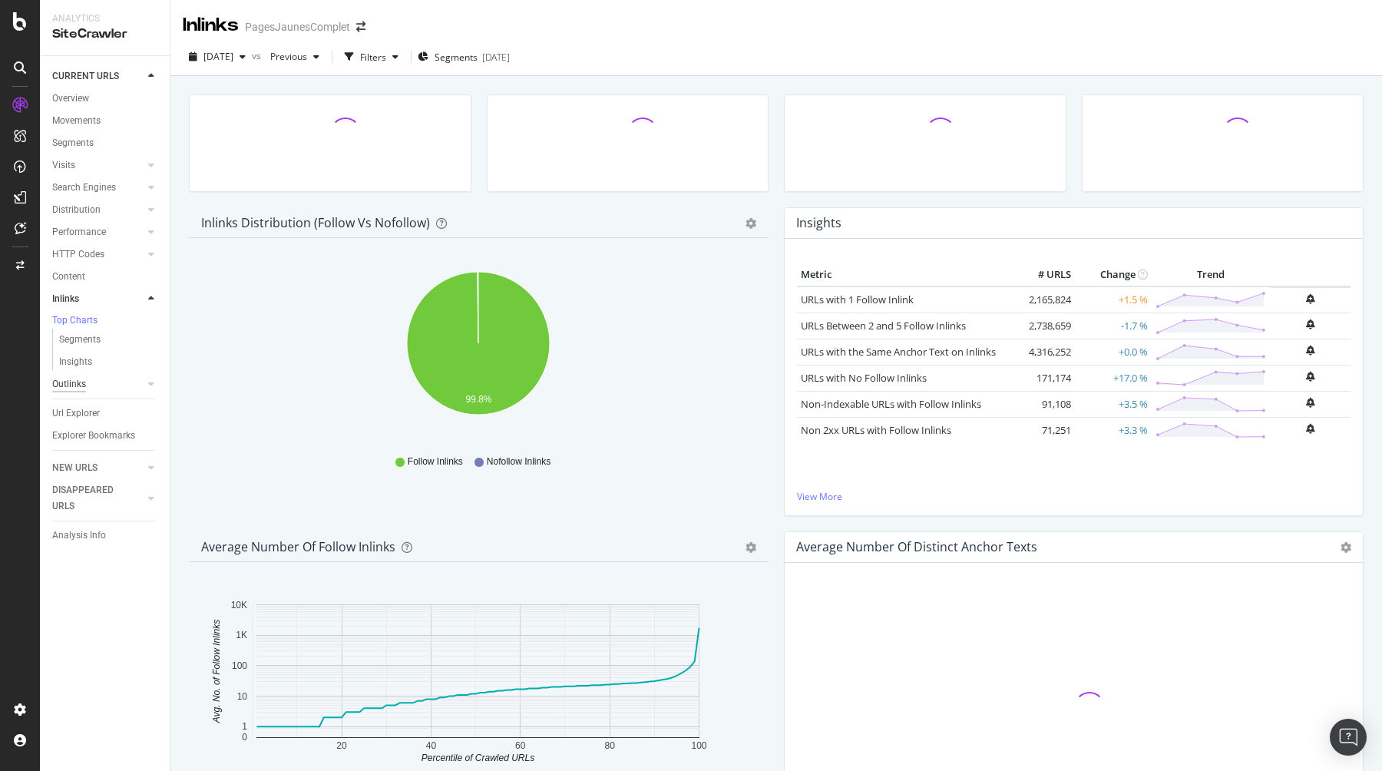
click at [79, 383] on div "Outlinks" at bounding box center [69, 384] width 34 height 16
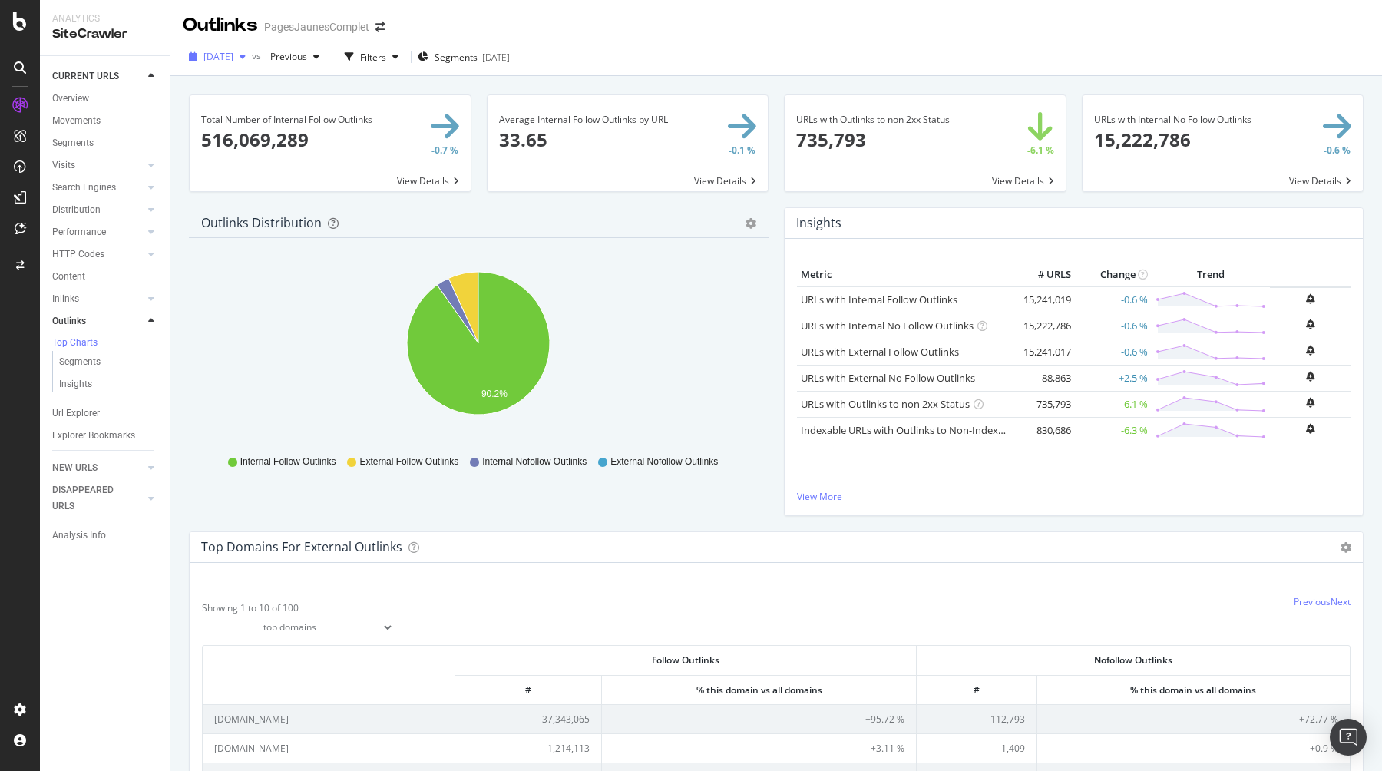
click at [252, 60] on div "button" at bounding box center [242, 56] width 18 height 9
click at [269, 114] on div "[DATE]" at bounding box center [243, 112] width 77 height 14
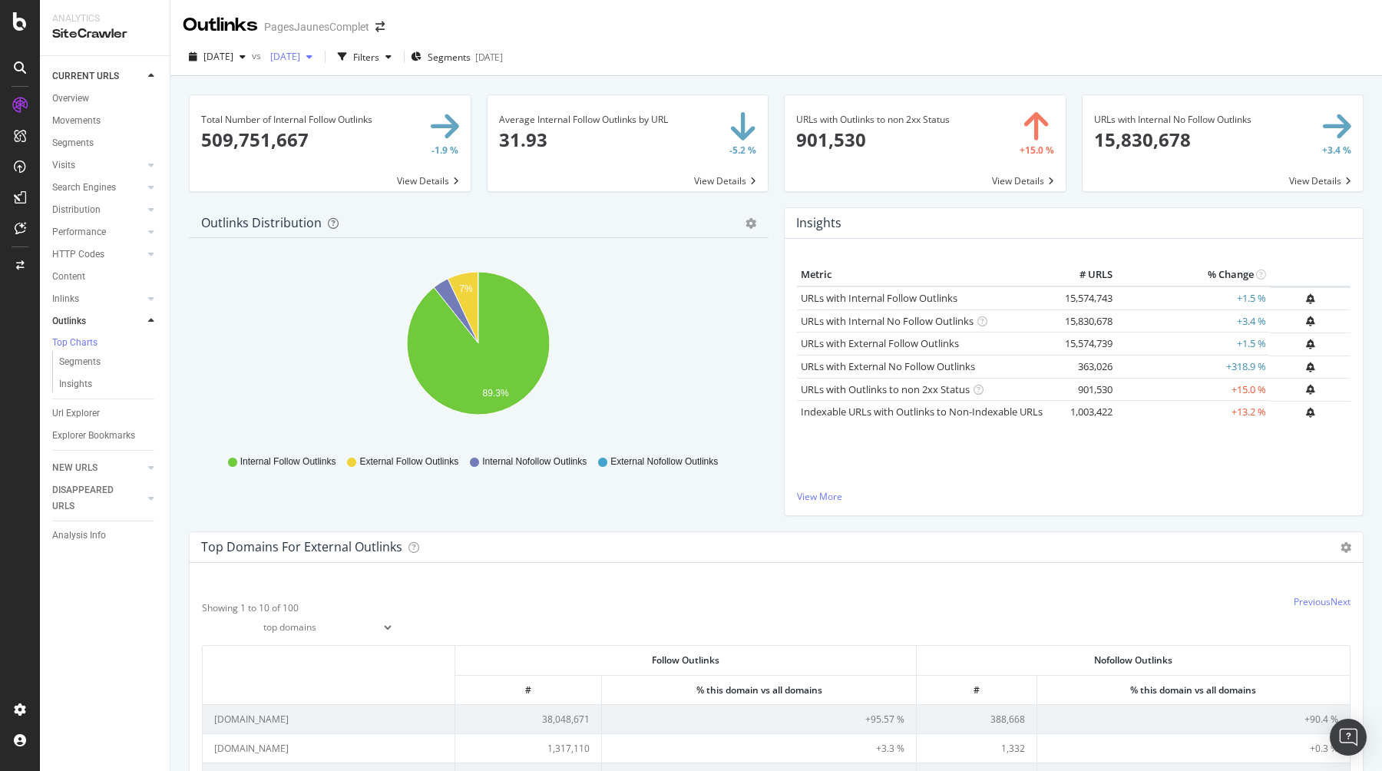
click at [300, 54] on span "[DATE]" at bounding box center [282, 56] width 36 height 13
click at [358, 146] on div "[DATE]" at bounding box center [340, 141] width 77 height 14
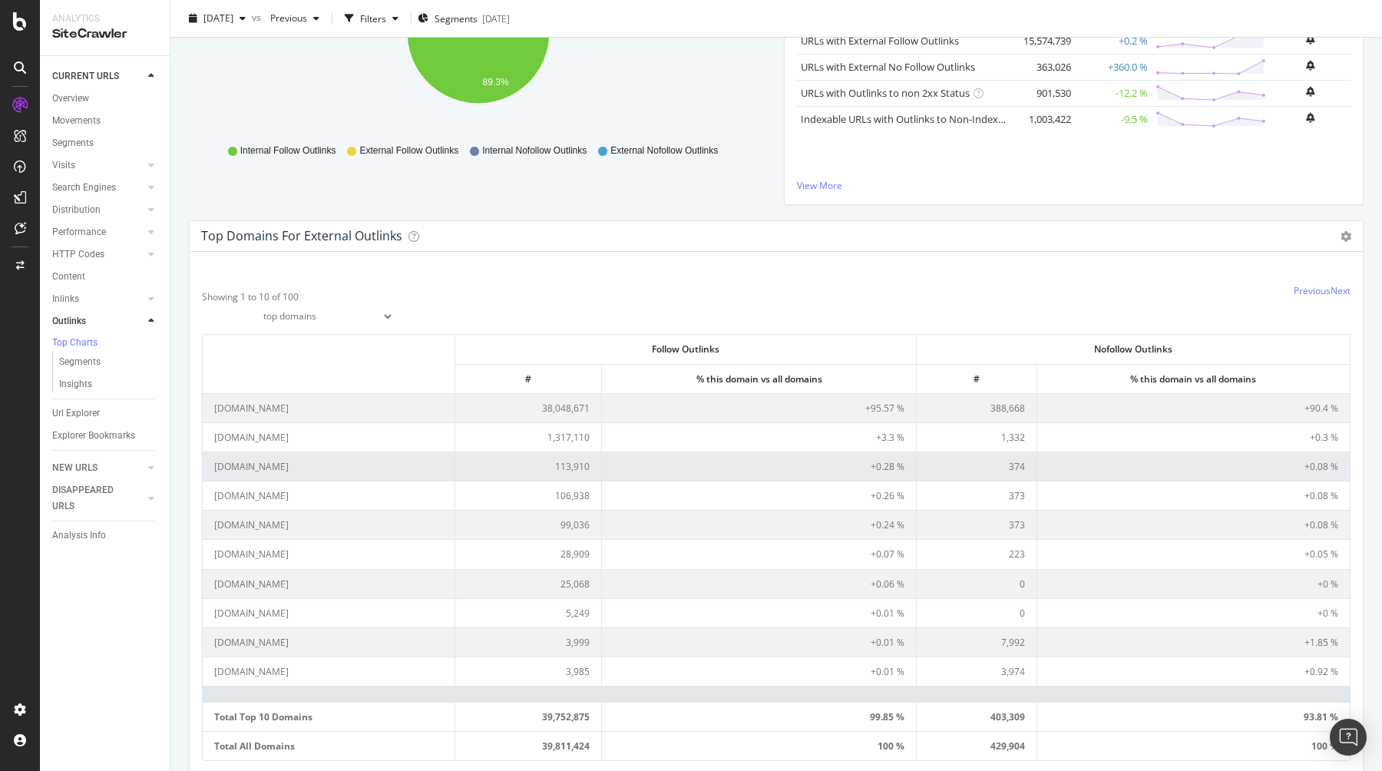
scroll to position [312, 0]
click at [227, 467] on td "[DOMAIN_NAME]" at bounding box center [329, 465] width 253 height 29
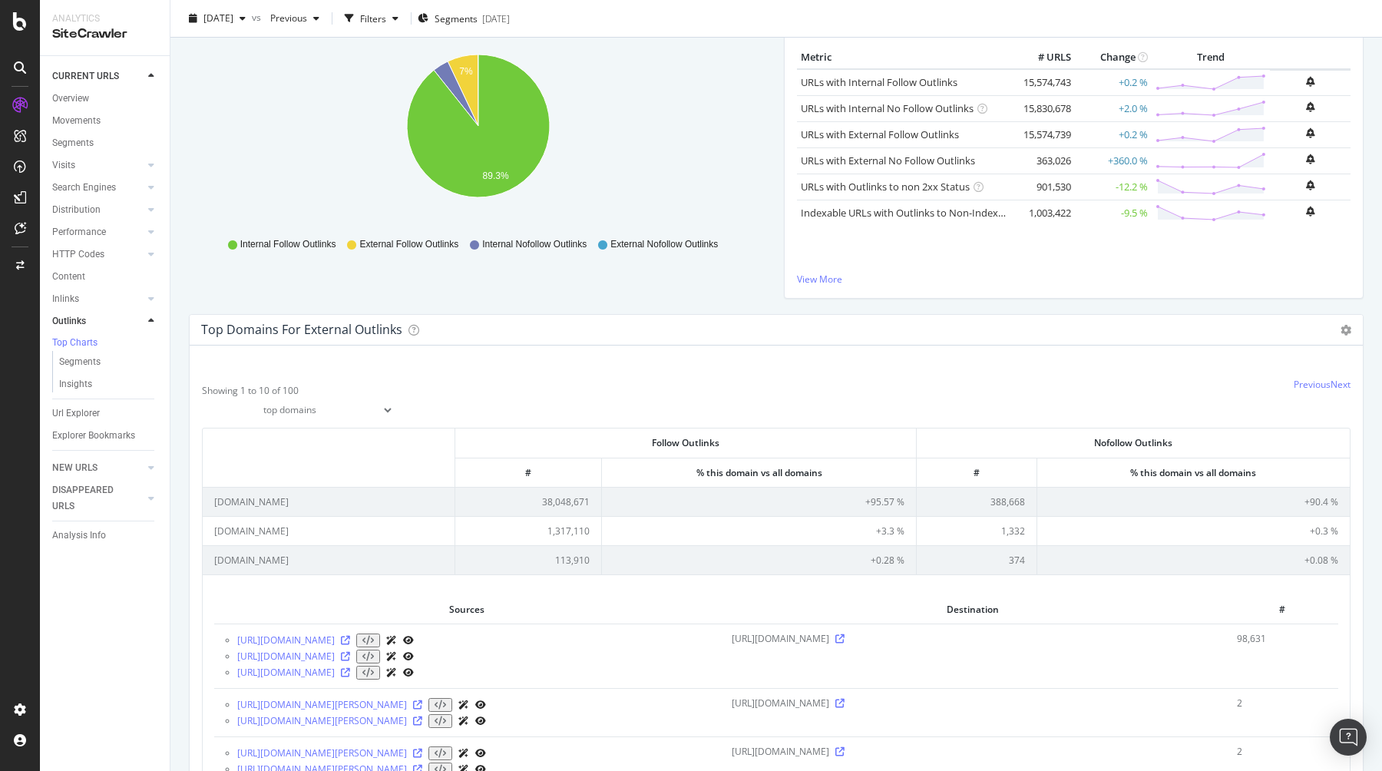
scroll to position [222, 0]
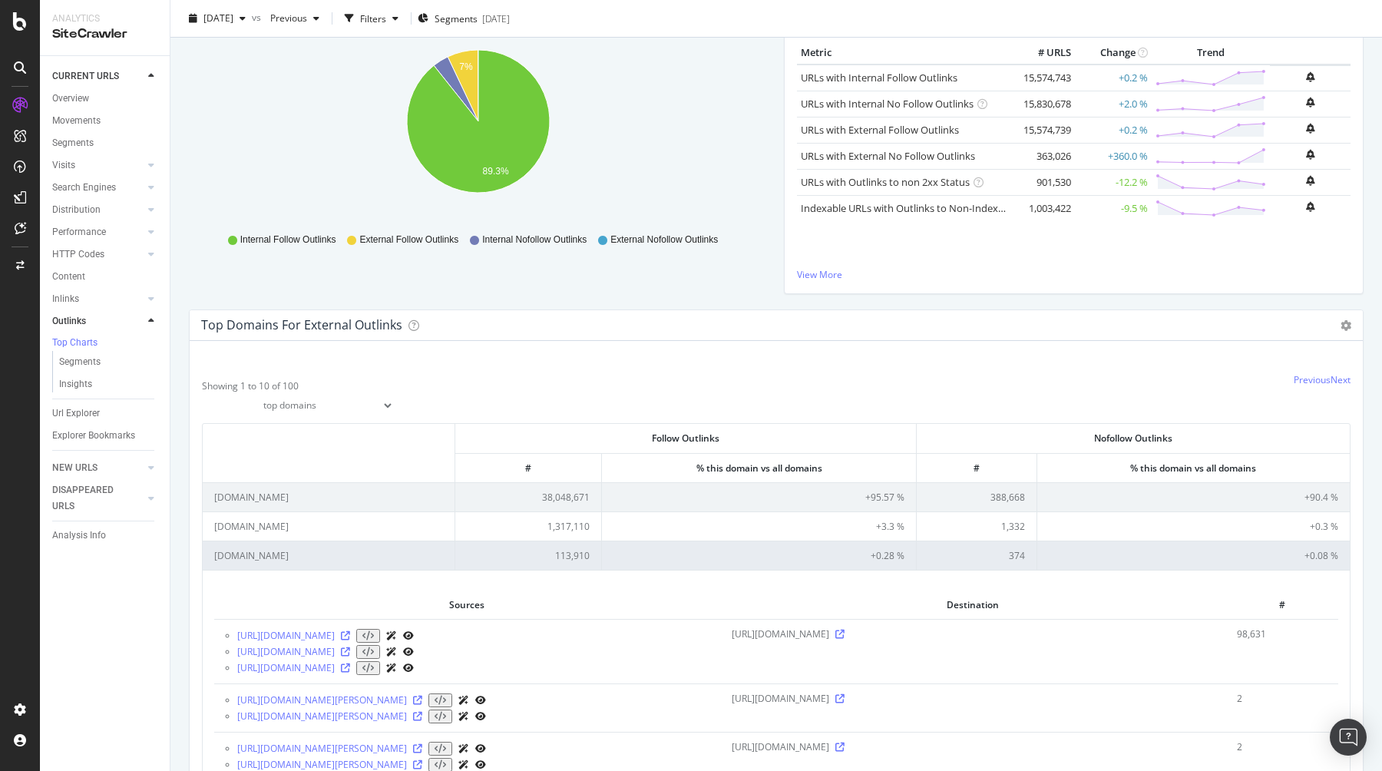
click at [321, 556] on td "[DOMAIN_NAME]" at bounding box center [329, 554] width 253 height 29
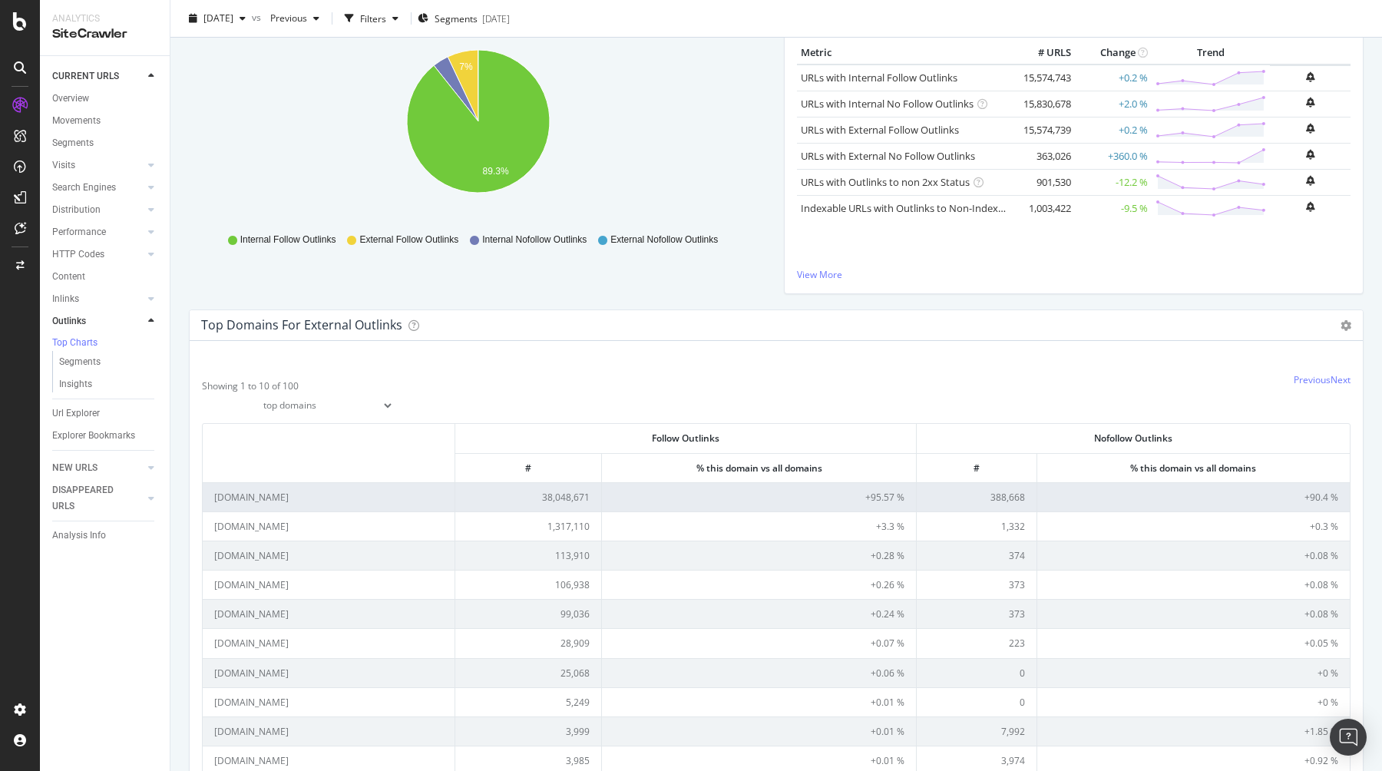
click at [315, 504] on td "[DOMAIN_NAME]" at bounding box center [329, 496] width 253 height 29
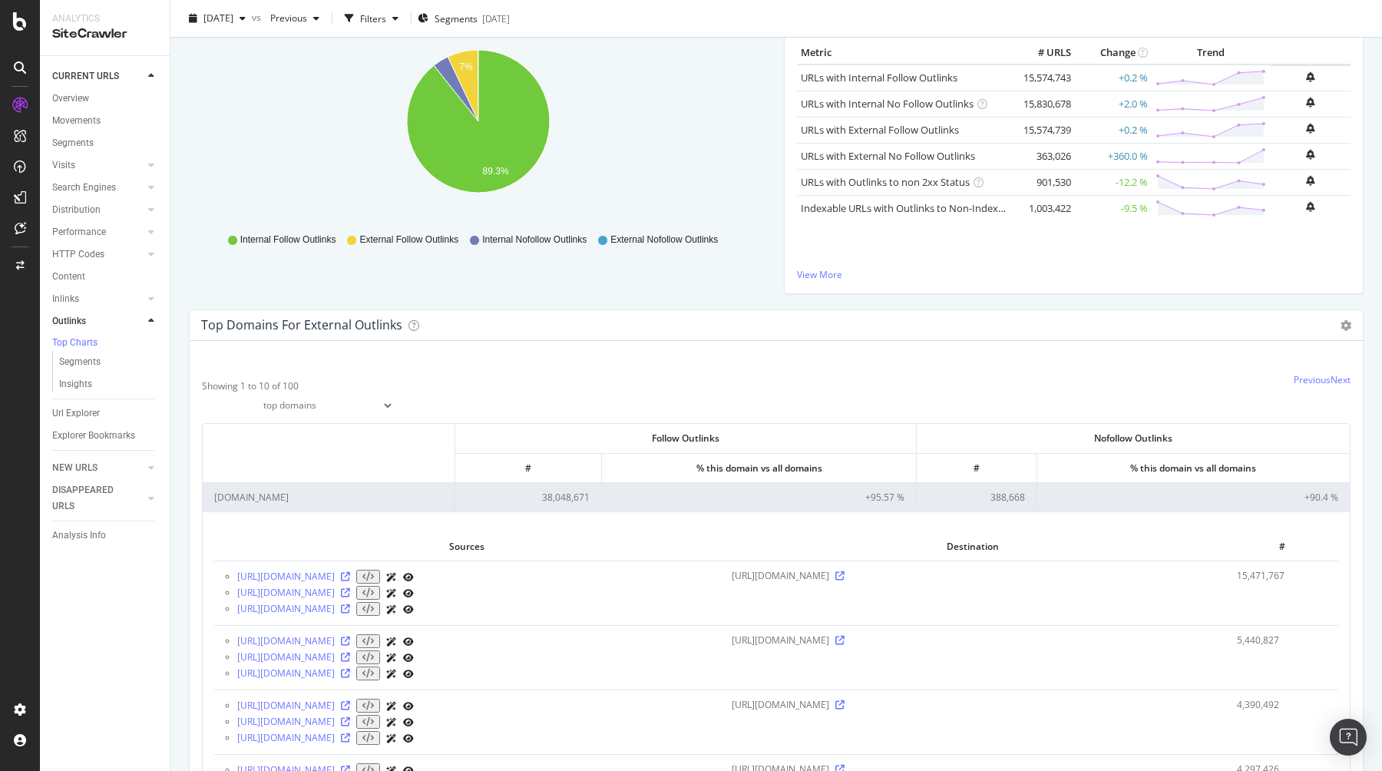
click at [315, 504] on td "[DOMAIN_NAME]" at bounding box center [329, 496] width 253 height 29
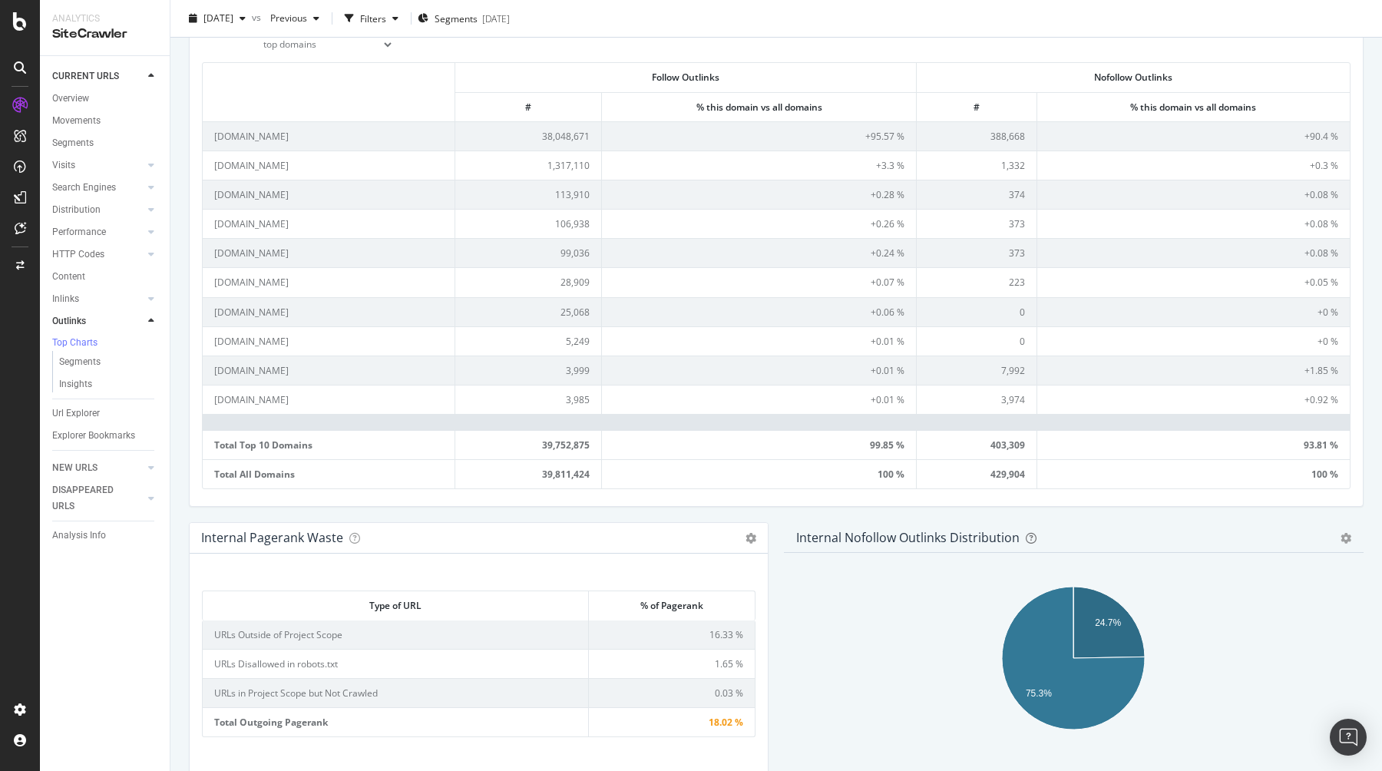
scroll to position [543, 0]
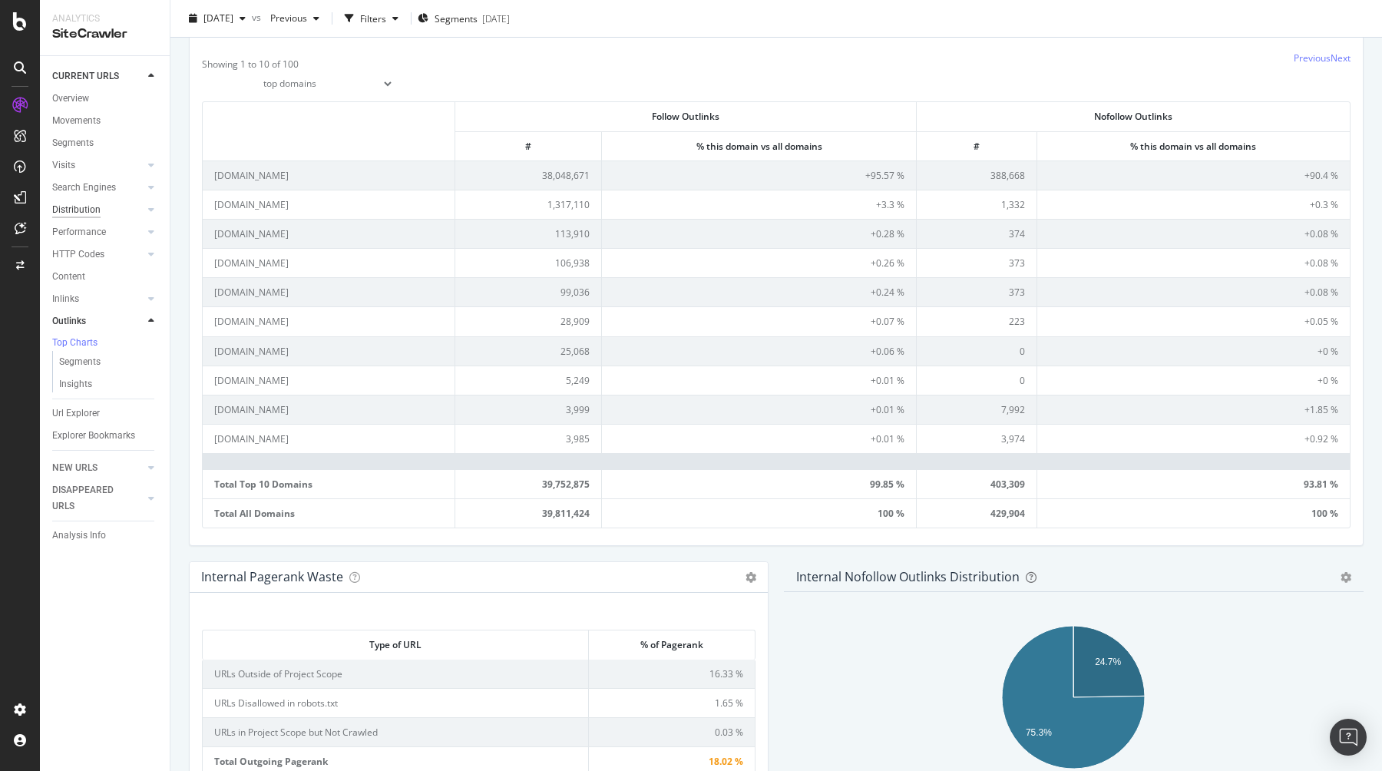
click at [89, 216] on div "Distribution" at bounding box center [76, 210] width 48 height 16
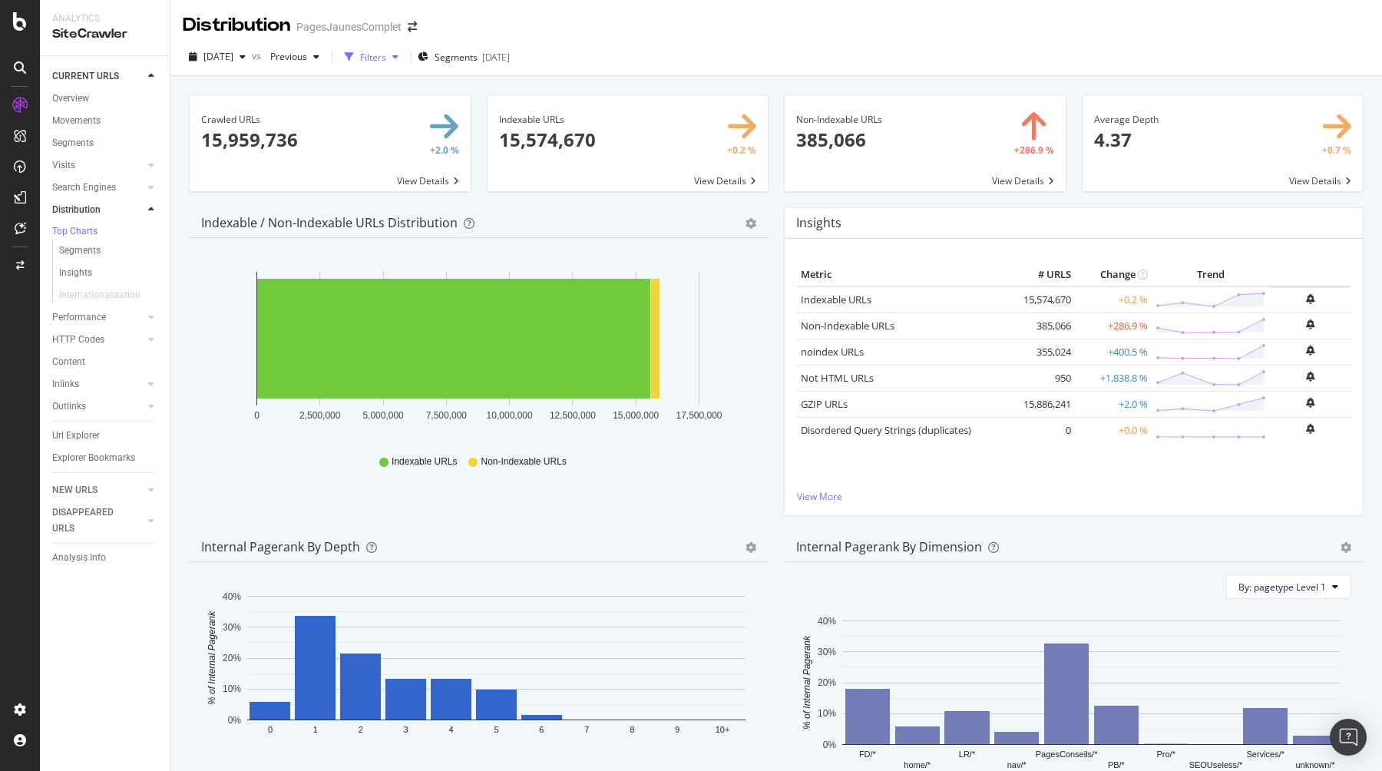
click at [398, 61] on icon "button" at bounding box center [395, 56] width 6 height 9
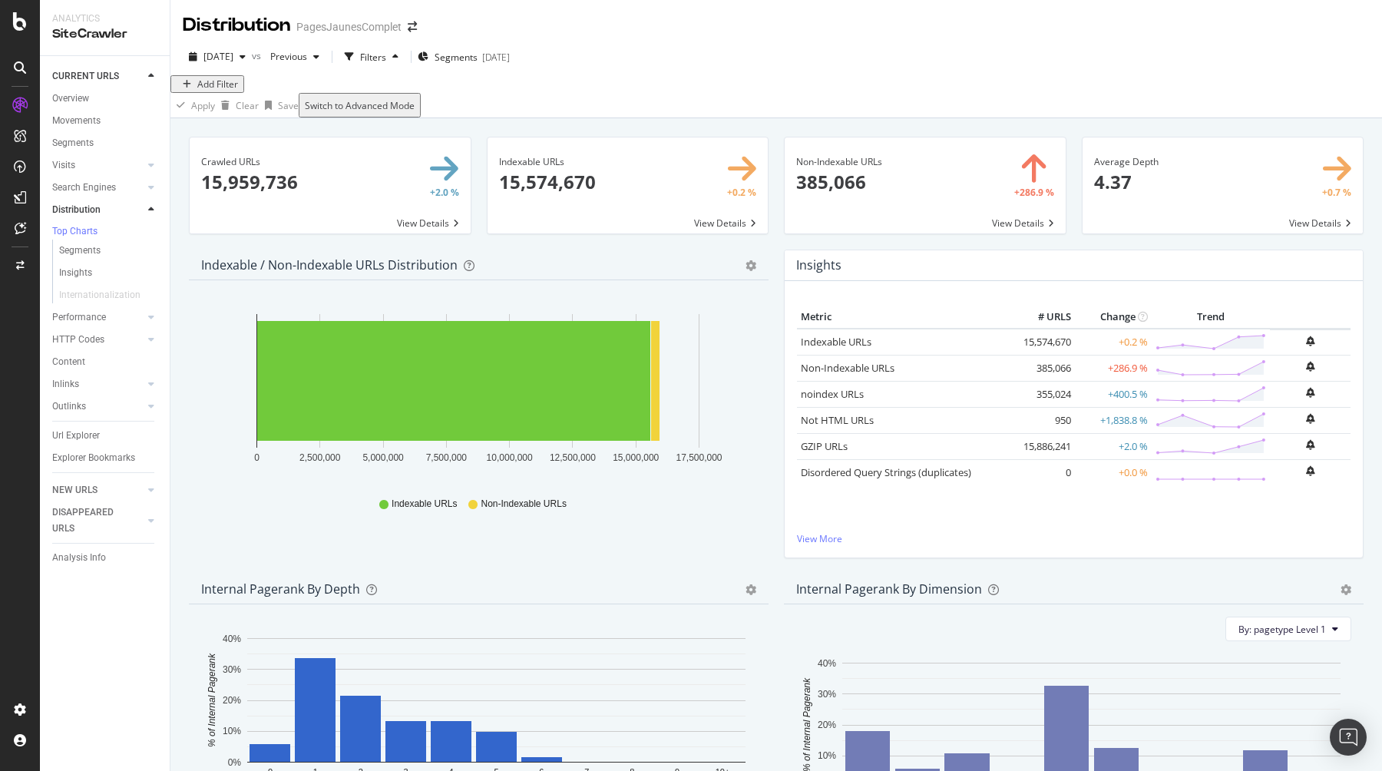
click at [228, 91] on div "Add Filter" at bounding box center [217, 84] width 41 height 13
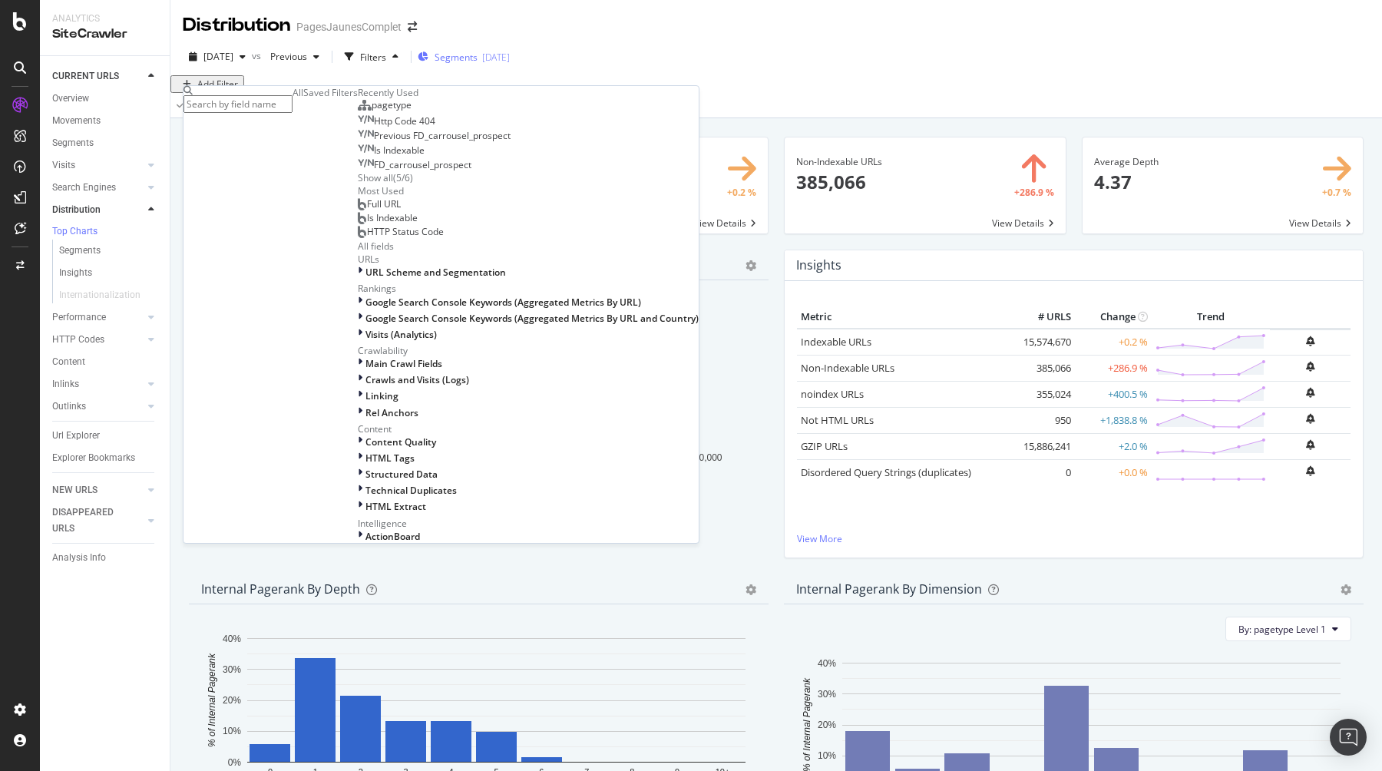
click at [510, 57] on div "[DATE]" at bounding box center [496, 57] width 28 height 13
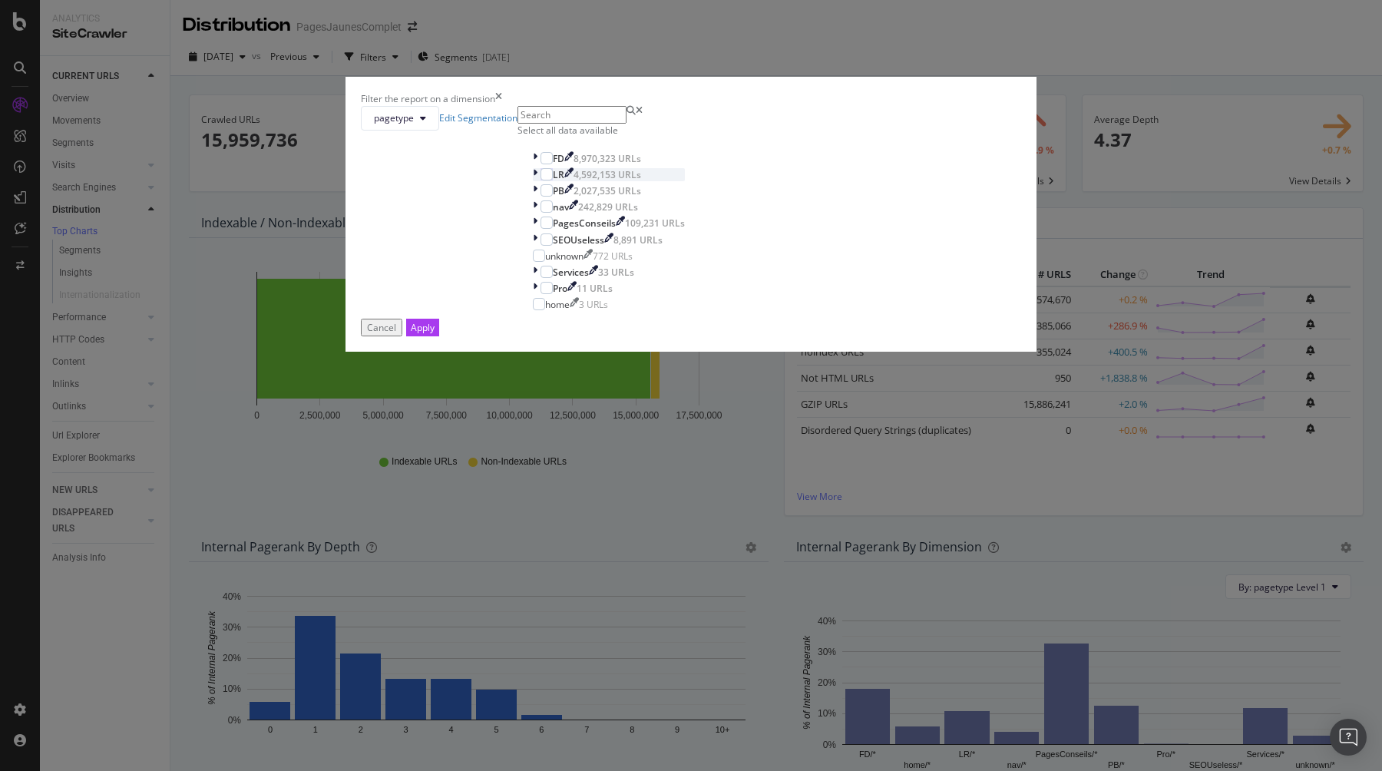
click at [537, 181] on icon "modal" at bounding box center [535, 174] width 5 height 13
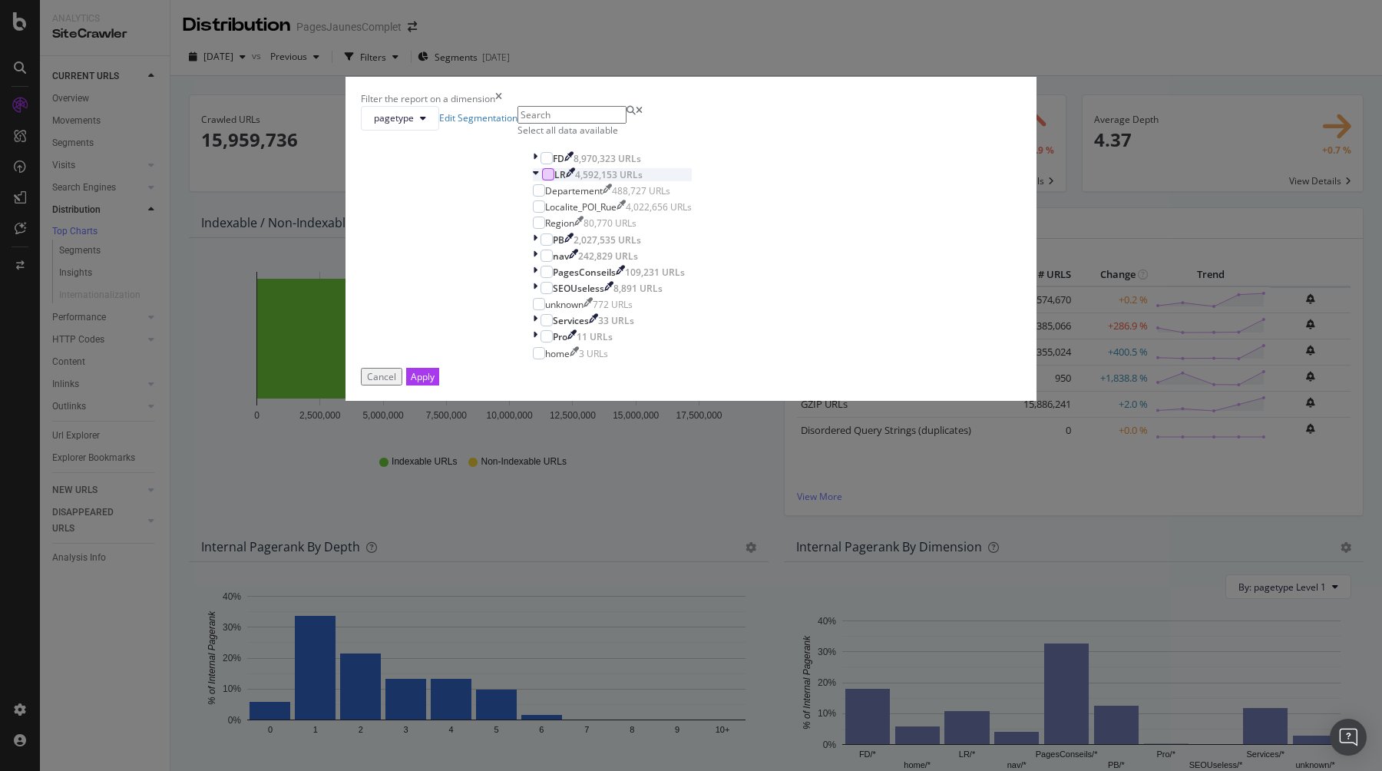
click at [551, 180] on div "modal" at bounding box center [548, 174] width 12 height 12
click at [434, 383] on div "Apply" at bounding box center [423, 376] width 24 height 13
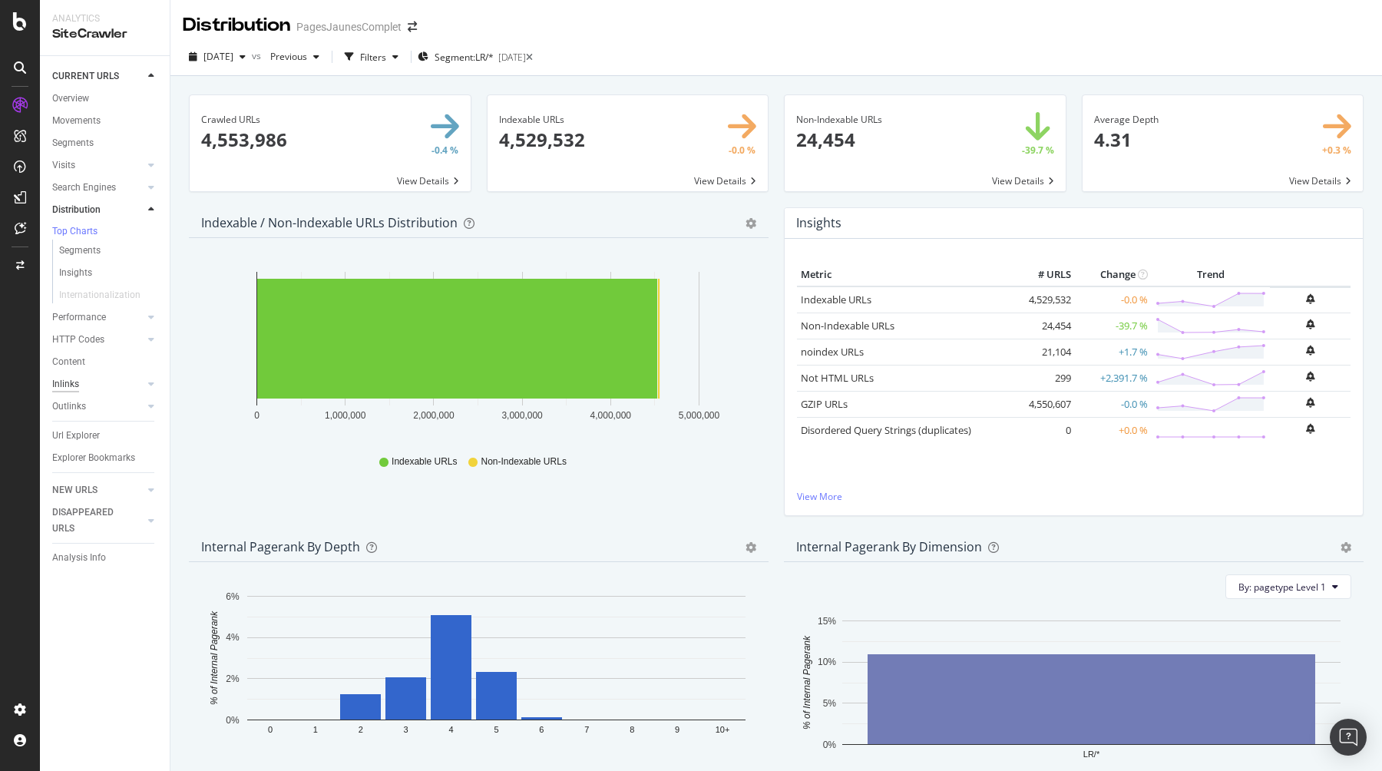
click at [78, 384] on div "Inlinks" at bounding box center [65, 384] width 27 height 16
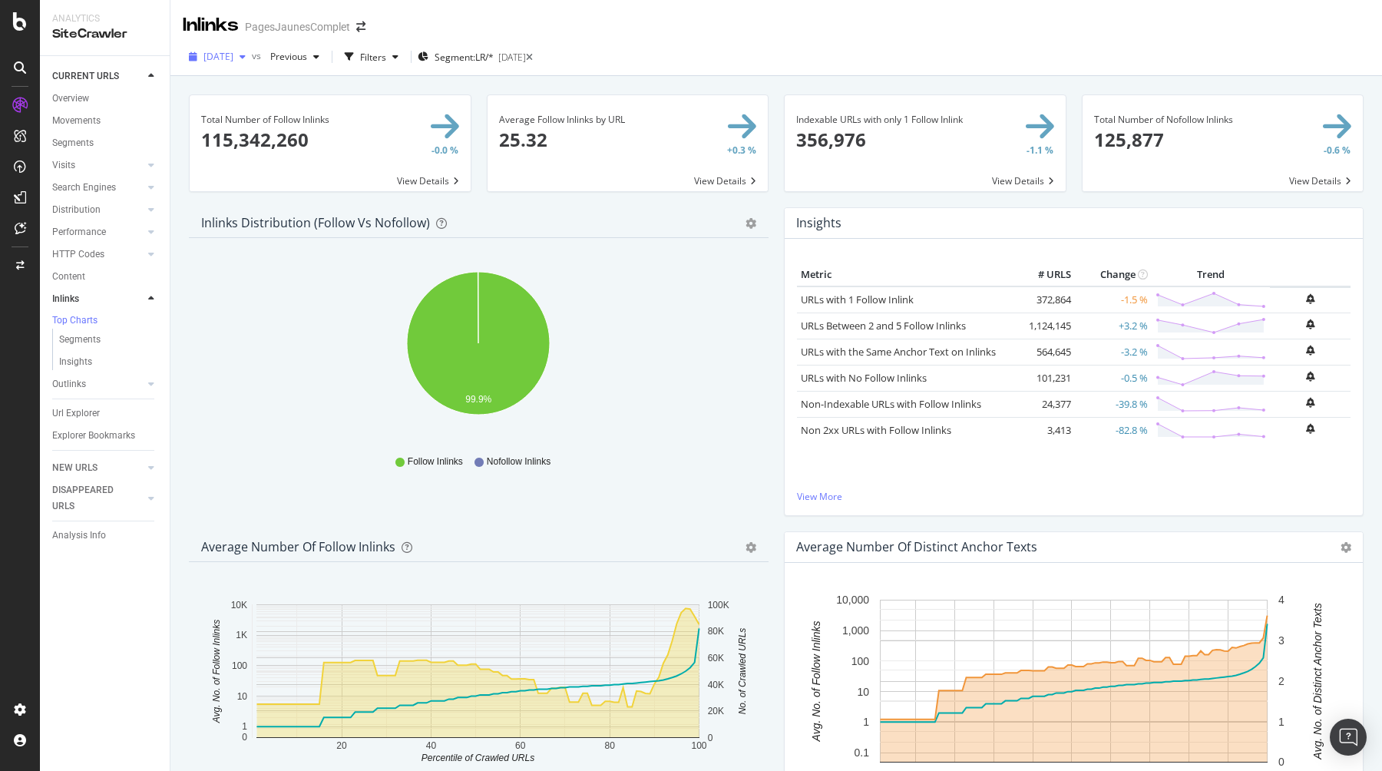
click at [252, 55] on div "button" at bounding box center [242, 56] width 18 height 9
click at [252, 140] on div "[DATE]" at bounding box center [243, 141] width 77 height 14
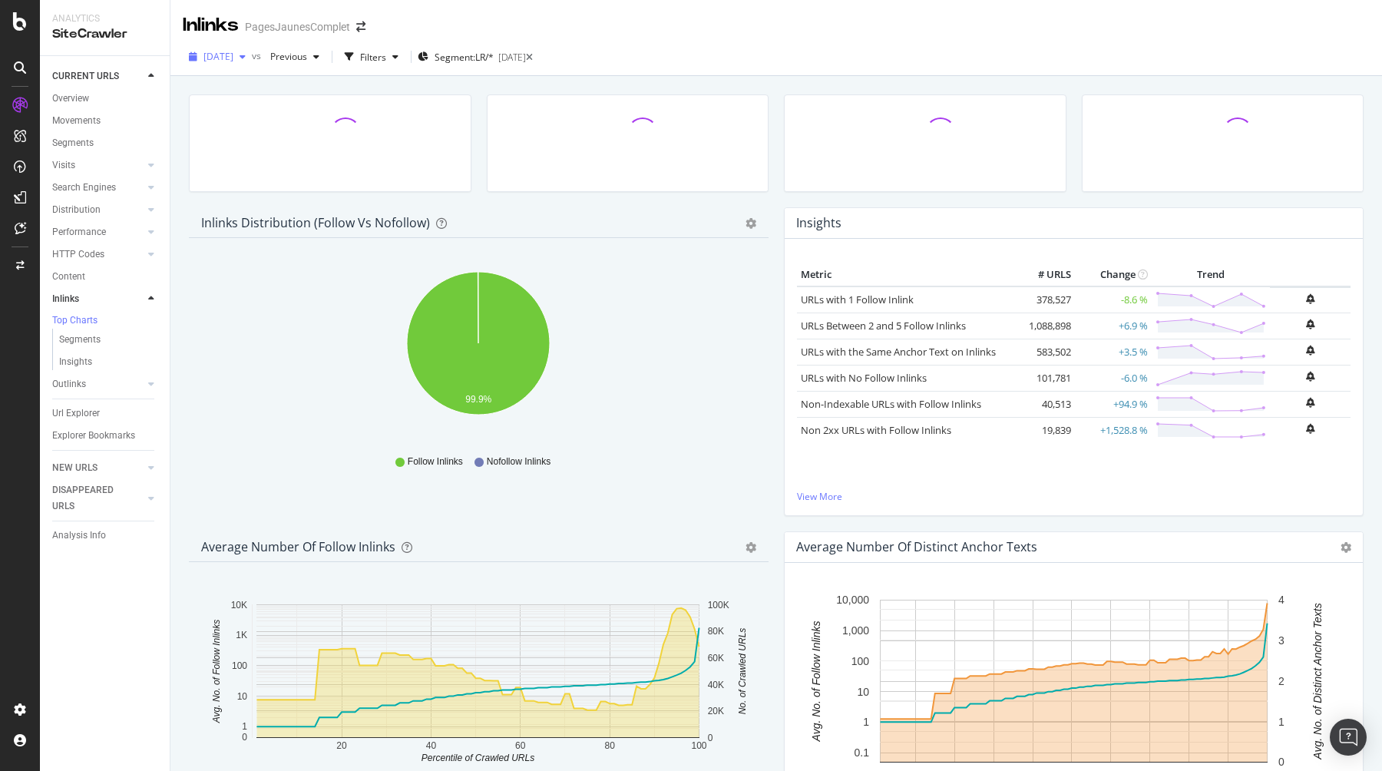
click at [252, 55] on div "button" at bounding box center [242, 56] width 18 height 9
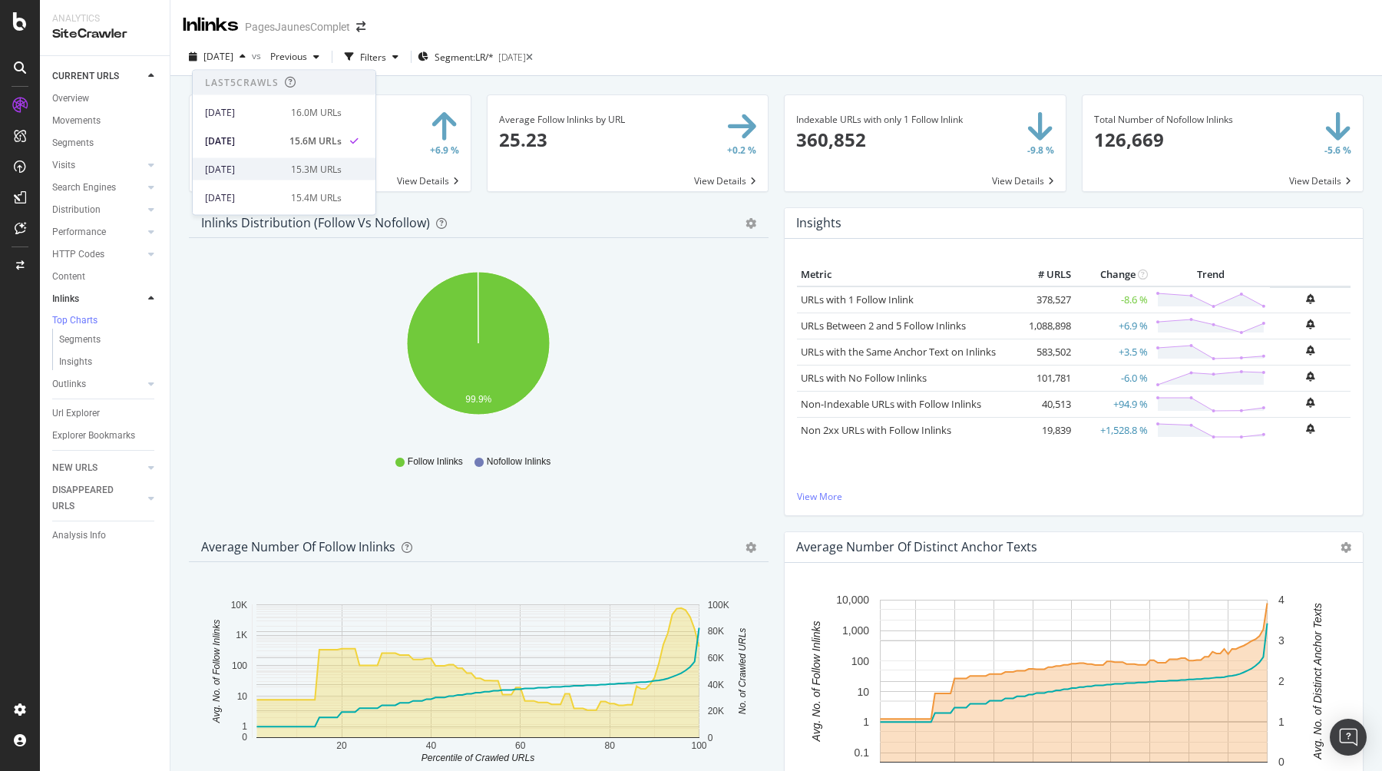
click at [262, 166] on div "[DATE]" at bounding box center [243, 169] width 77 height 14
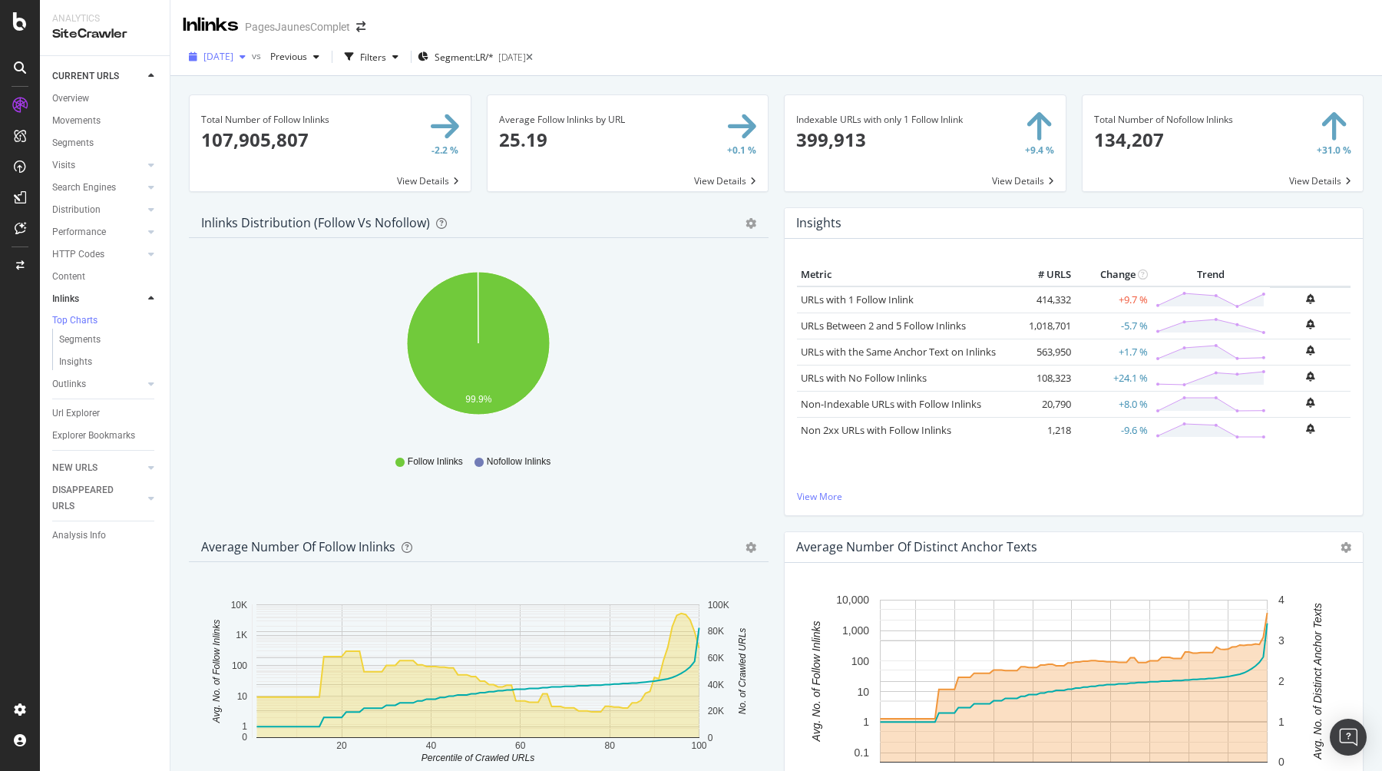
click at [252, 63] on div "[DATE]" at bounding box center [217, 56] width 69 height 23
click at [259, 111] on div "[DATE]" at bounding box center [243, 112] width 77 height 14
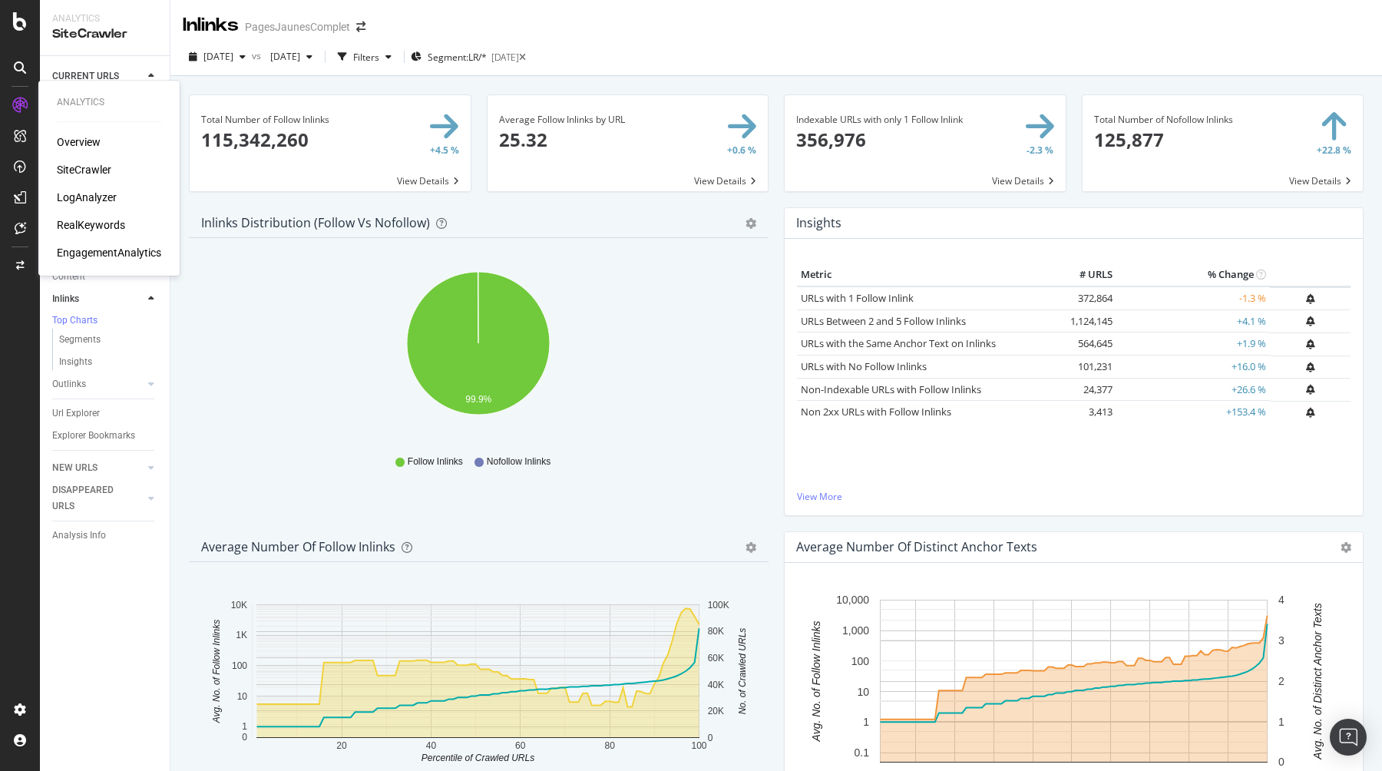
click at [98, 200] on div "LogAnalyzer" at bounding box center [87, 197] width 60 height 15
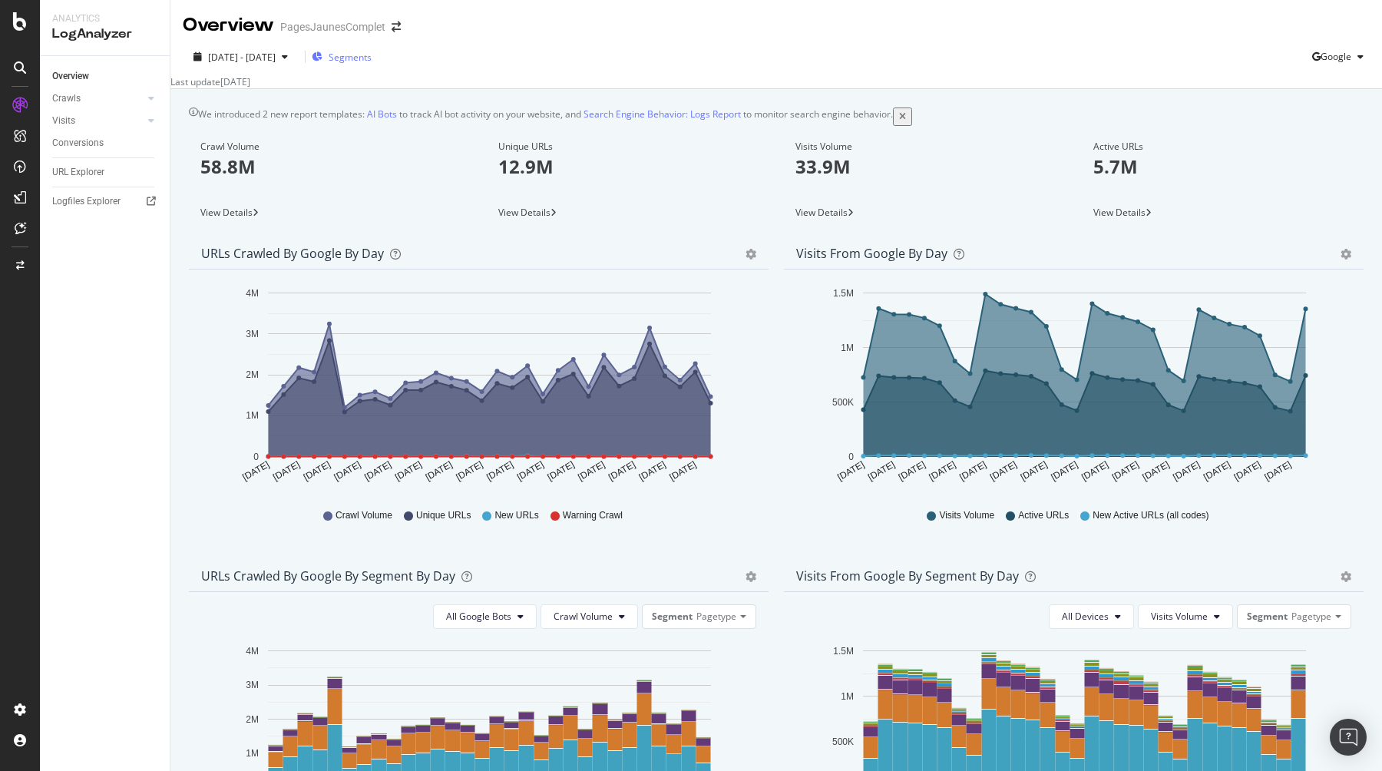
click at [371, 61] on span "Segments" at bounding box center [350, 57] width 43 height 13
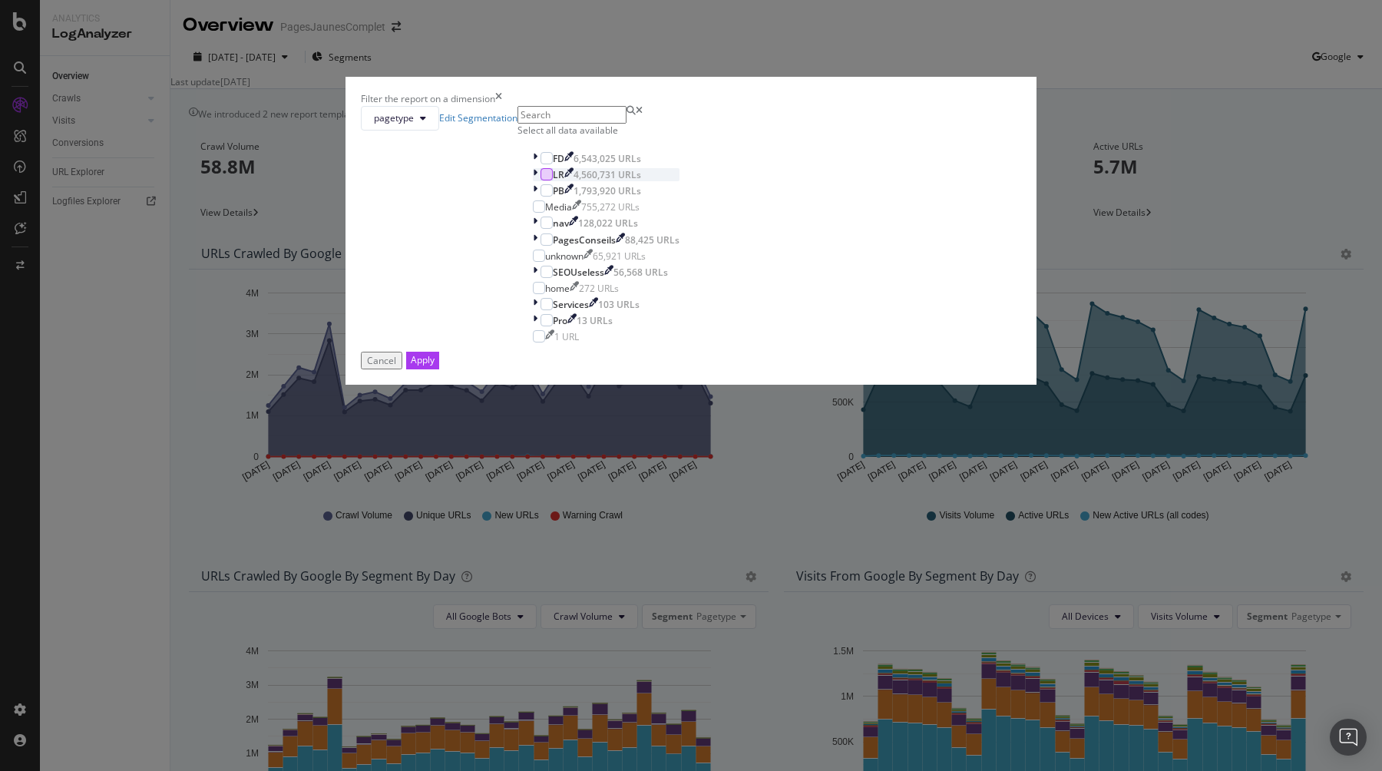
click at [553, 180] on div "modal" at bounding box center [546, 174] width 12 height 12
click at [439, 369] on button "Apply" at bounding box center [422, 361] width 33 height 18
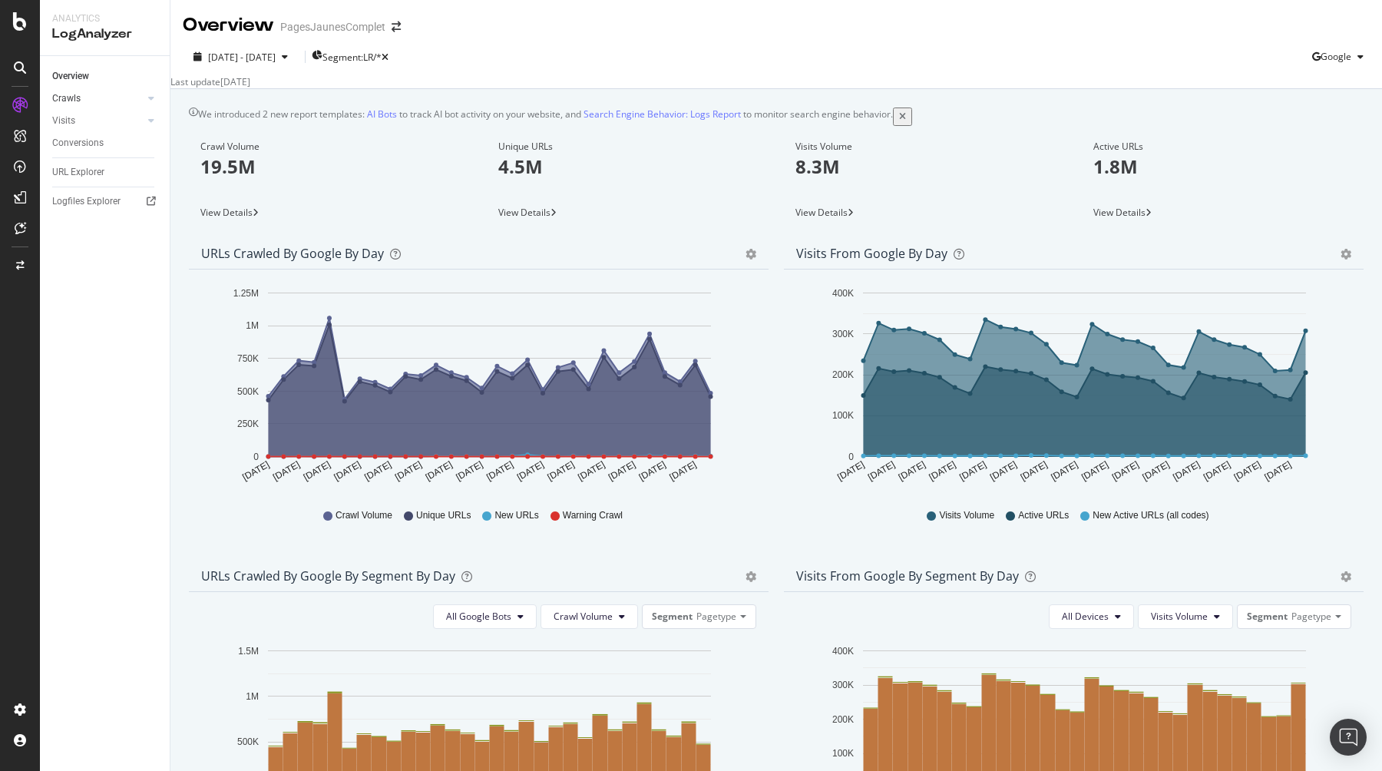
click at [124, 99] on link "Crawls" at bounding box center [97, 99] width 91 height 16
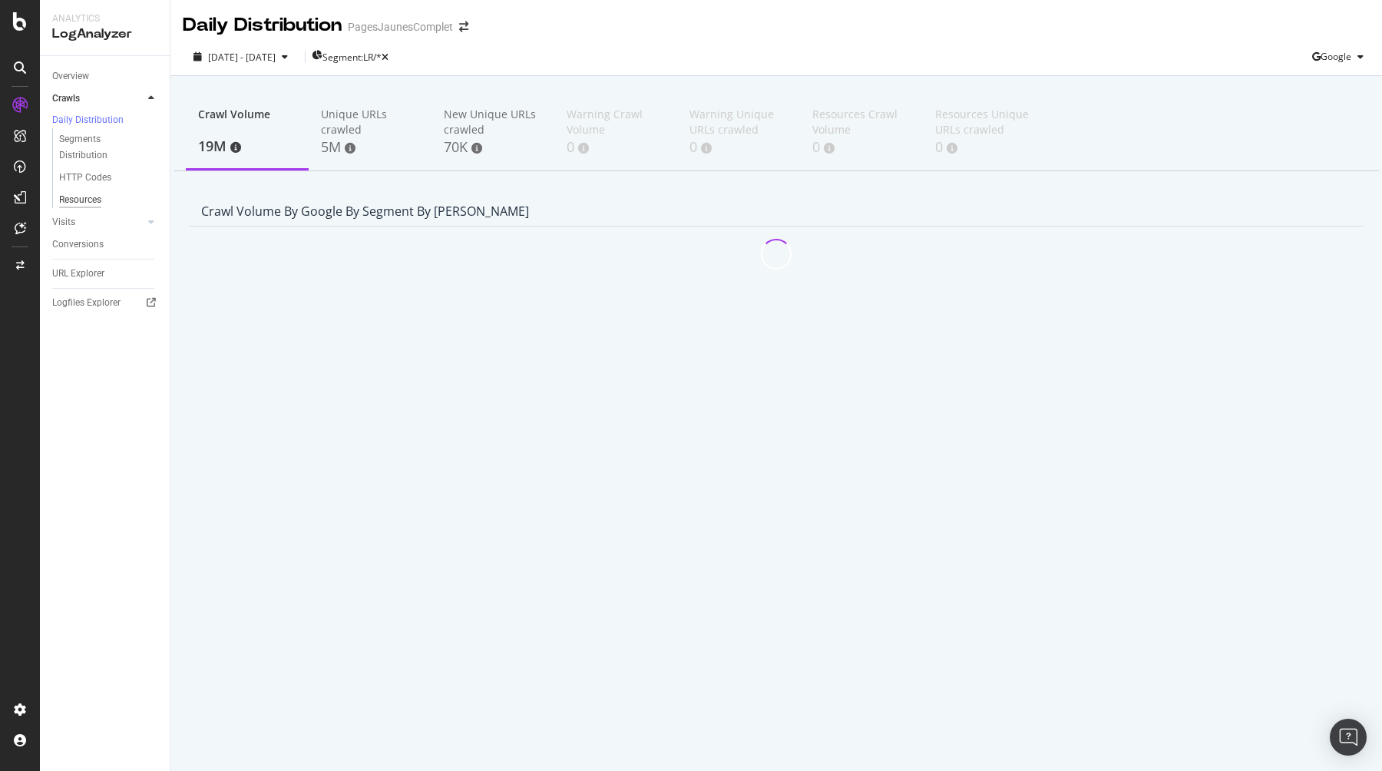
click at [76, 199] on div "Resources" at bounding box center [80, 200] width 42 height 16
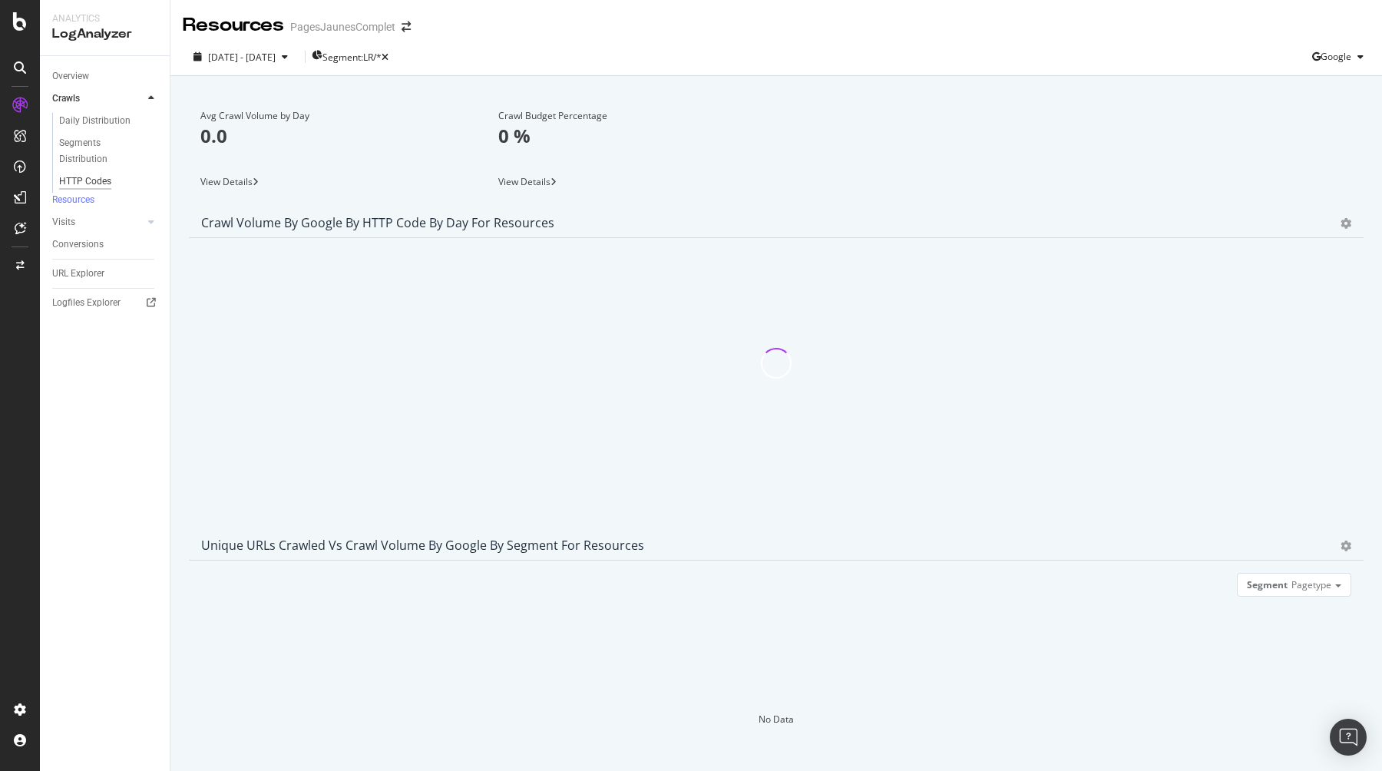
click at [83, 177] on div "HTTP Codes" at bounding box center [85, 181] width 52 height 16
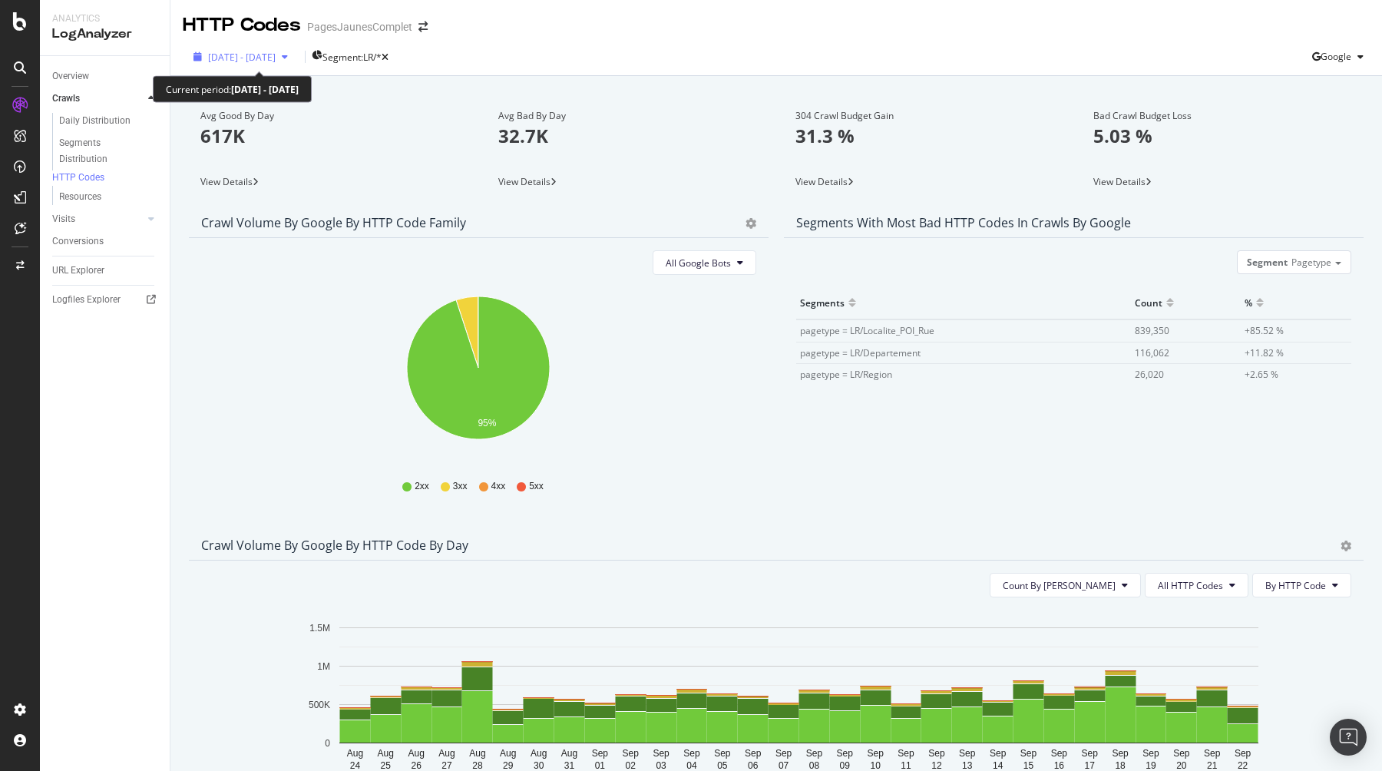
click at [275, 54] on span "[DATE] - [DATE]" at bounding box center [242, 57] width 68 height 13
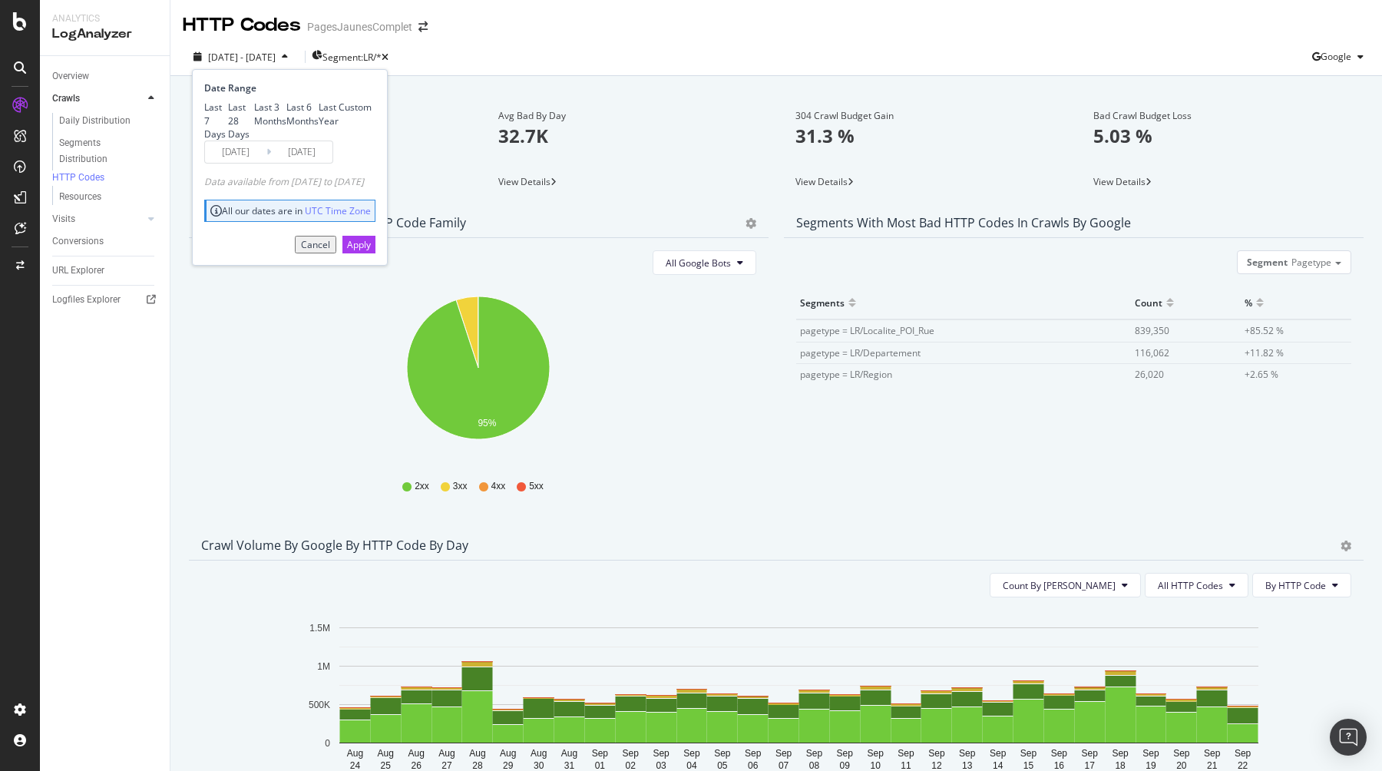
click at [264, 127] on div "Last 3 Months" at bounding box center [270, 114] width 32 height 26
type input "[DATE]"
click at [371, 251] on div "Apply" at bounding box center [359, 244] width 24 height 13
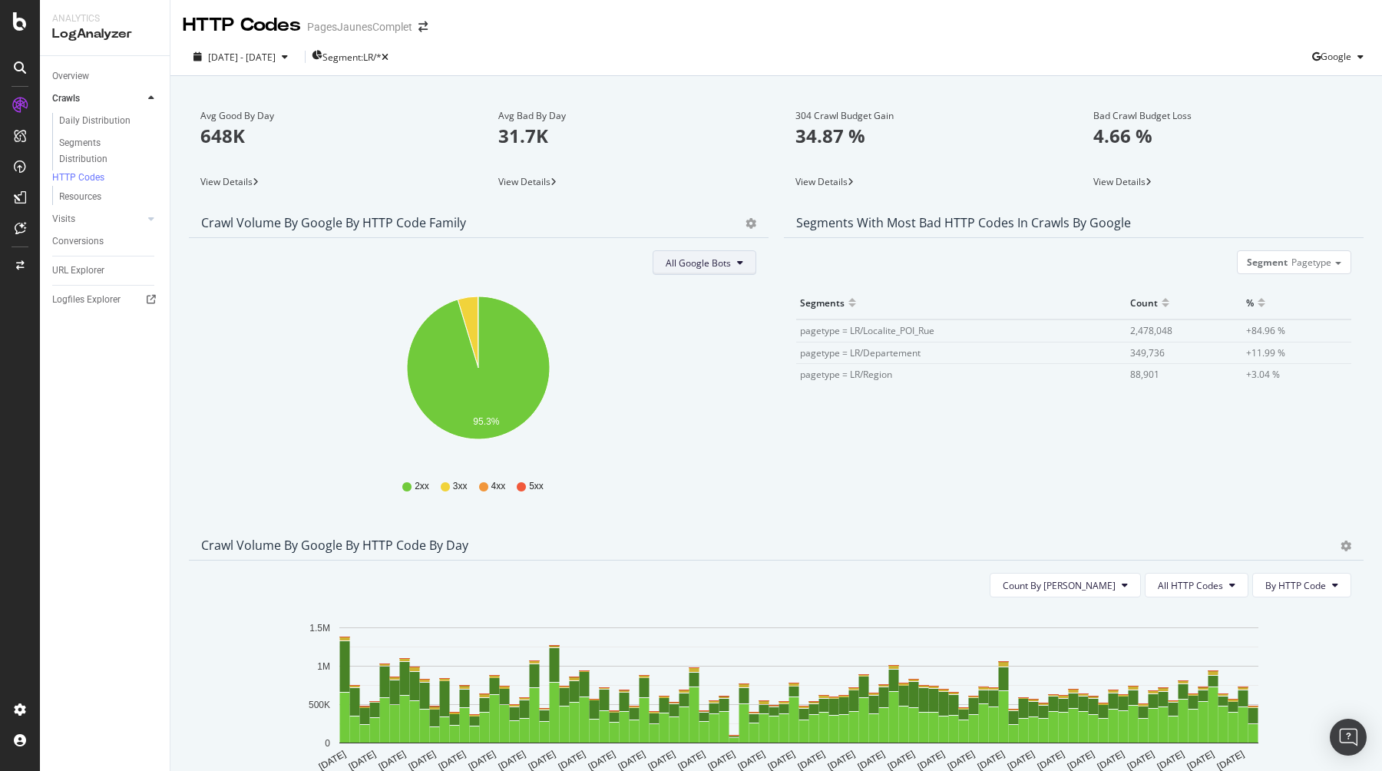
click at [731, 259] on button "All Google Bots" at bounding box center [704, 262] width 104 height 25
click at [715, 406] on span "Google Smartphone" at bounding box center [719, 408] width 108 height 14
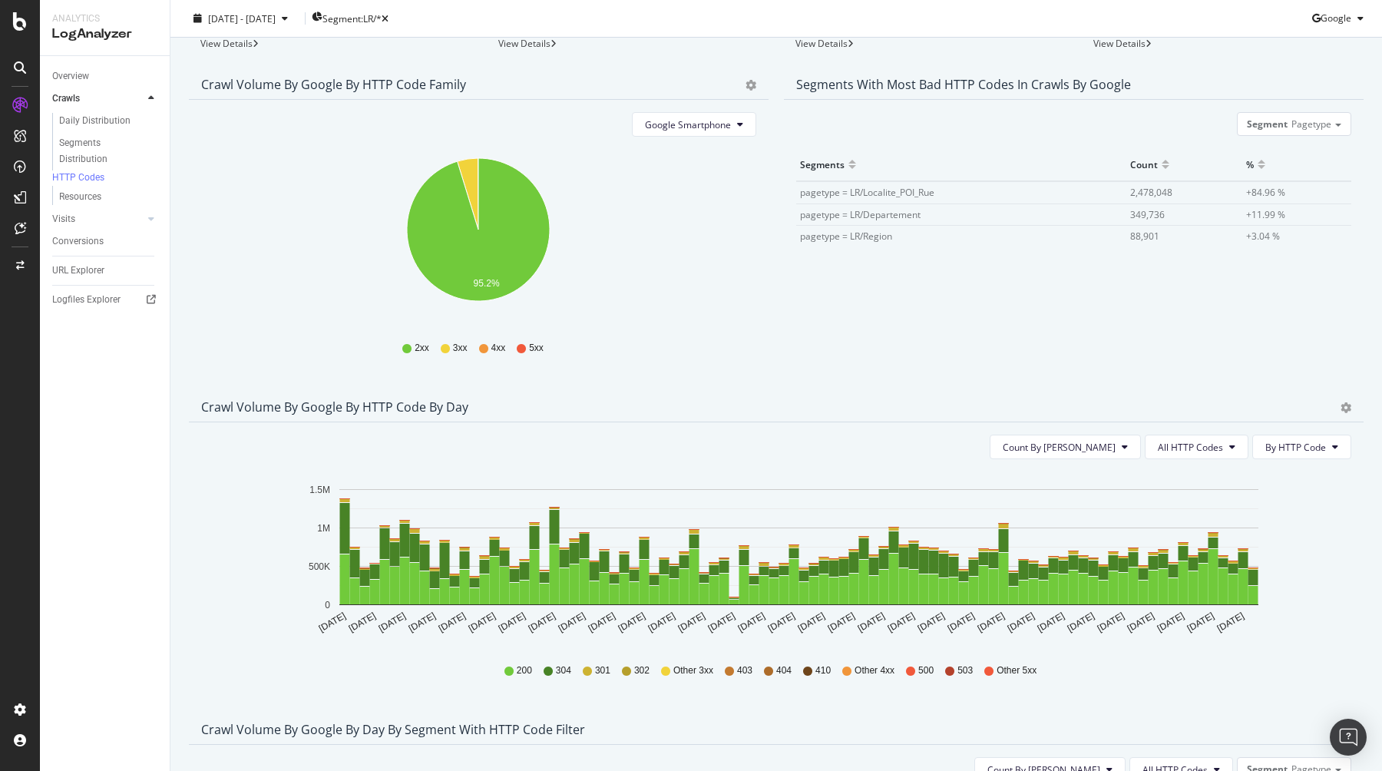
scroll to position [134, 0]
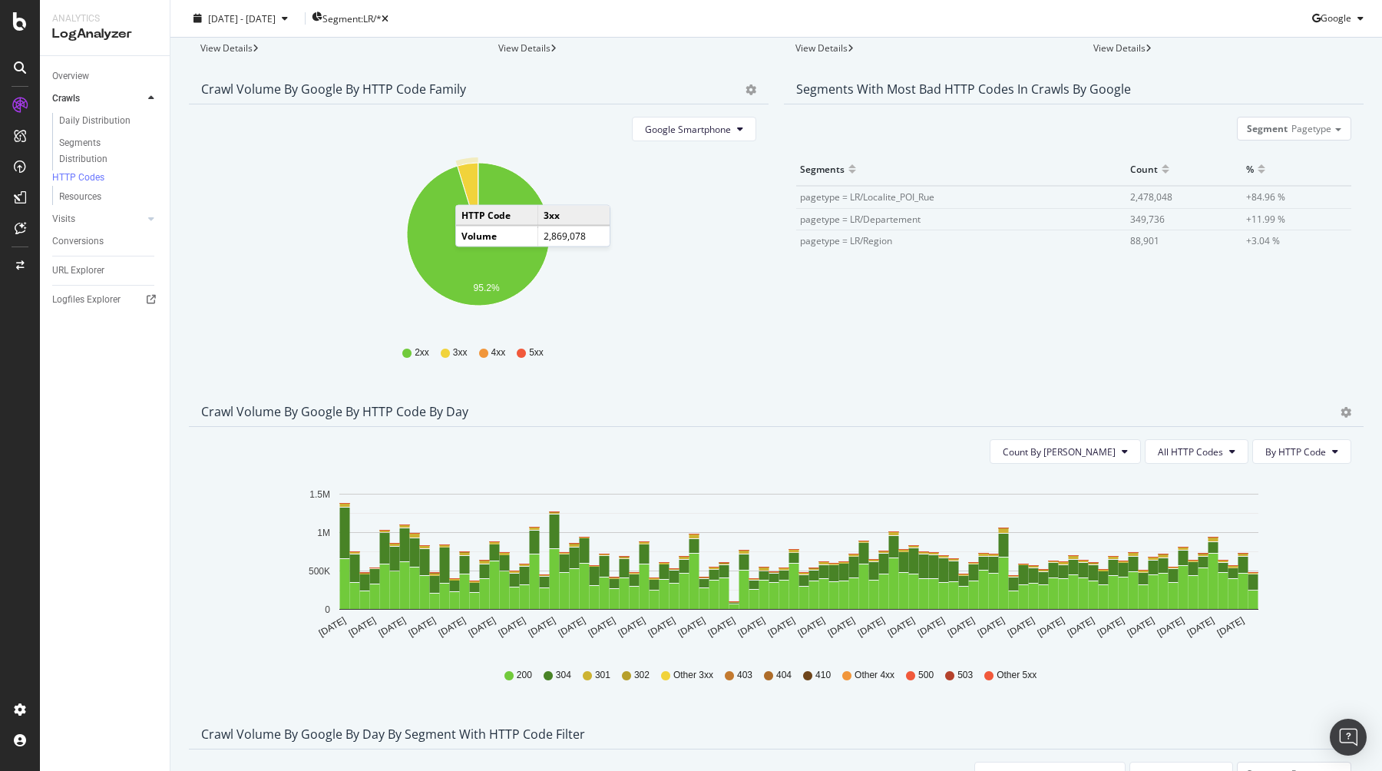
click at [471, 190] on icon "A chart." at bounding box center [467, 198] width 21 height 71
